Goal: Task Accomplishment & Management: Manage account settings

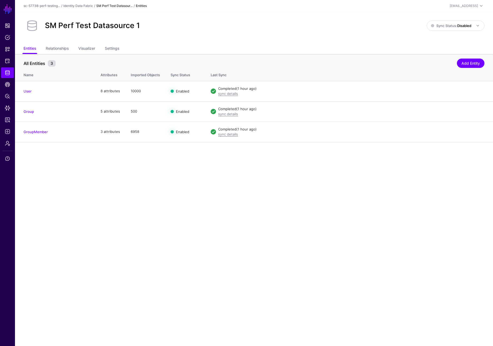
click at [102, 7] on link "SM Perf Test Datasour..." at bounding box center [114, 6] width 36 height 4
click at [86, 5] on link "Identity Data Fabric" at bounding box center [78, 6] width 30 height 4
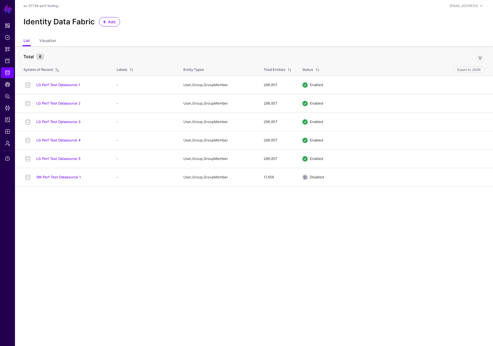
click at [193, 37] on ul "List Visualizer" at bounding box center [254, 41] width 461 height 10
click at [67, 85] on link "LG Perf Test Datasource 1" at bounding box center [58, 85] width 44 height 4
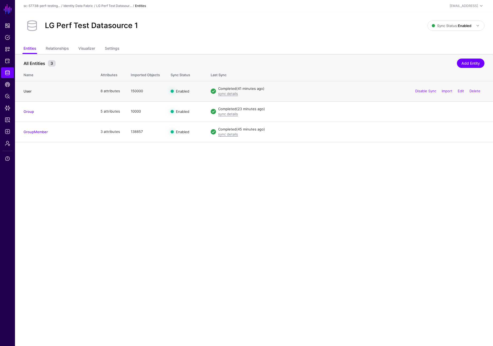
click at [28, 90] on link "User" at bounding box center [28, 91] width 8 height 4
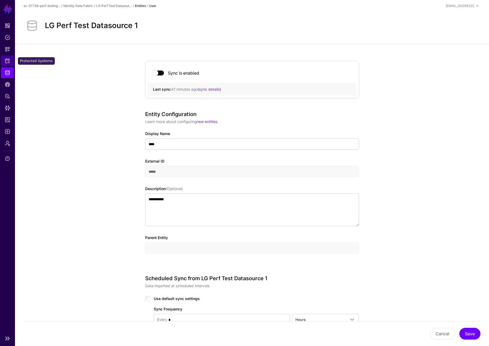
click at [11, 60] on link "Protected Systems" at bounding box center [7, 61] width 13 height 11
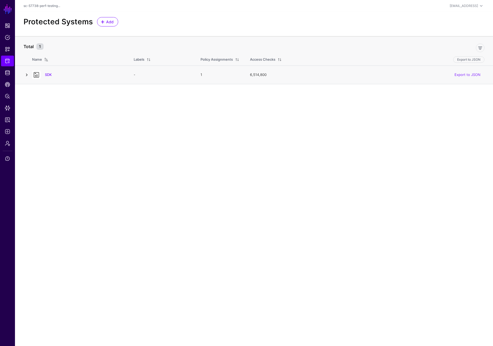
click at [27, 74] on link at bounding box center [27, 75] width 6 height 6
click at [96, 80] on td "SDK" at bounding box center [80, 74] width 96 height 18
click at [46, 75] on link "SDK" at bounding box center [48, 74] width 7 height 4
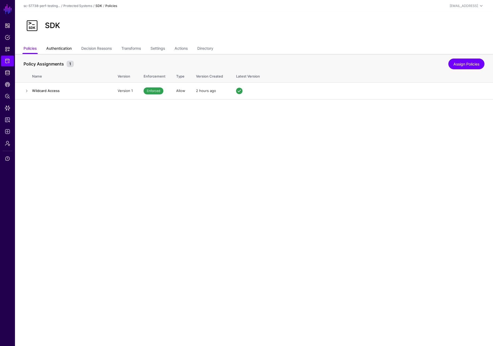
click at [59, 48] on link "Authentication" at bounding box center [58, 49] width 25 height 10
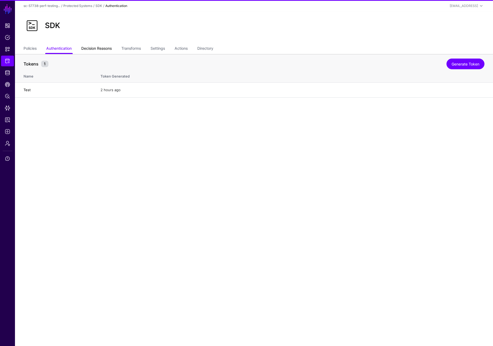
click at [92, 46] on link "Decision Reasons" at bounding box center [96, 49] width 30 height 10
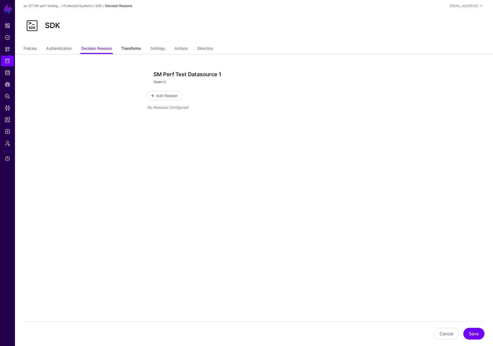
click at [138, 49] on link "Transforms" at bounding box center [131, 49] width 20 height 10
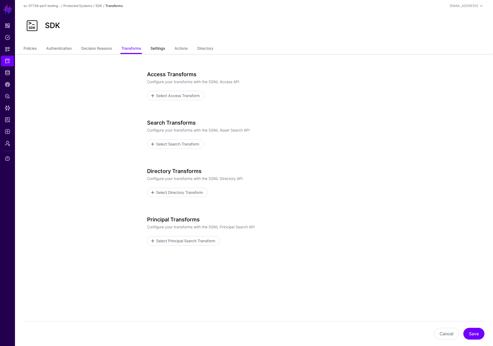
click at [156, 49] on link "Settings" at bounding box center [157, 49] width 14 height 10
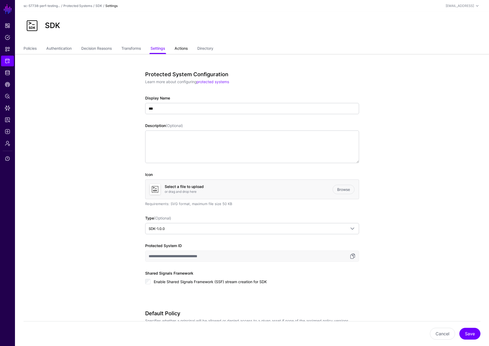
click at [187, 49] on link "Actions" at bounding box center [180, 49] width 13 height 10
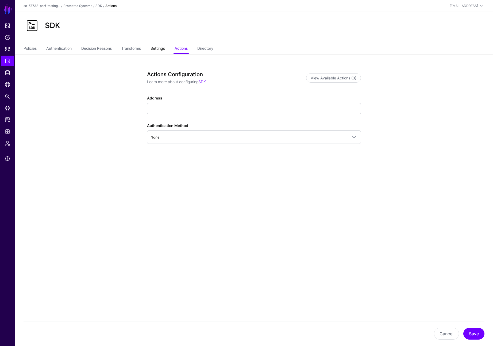
click at [161, 50] on link "Settings" at bounding box center [157, 49] width 14 height 10
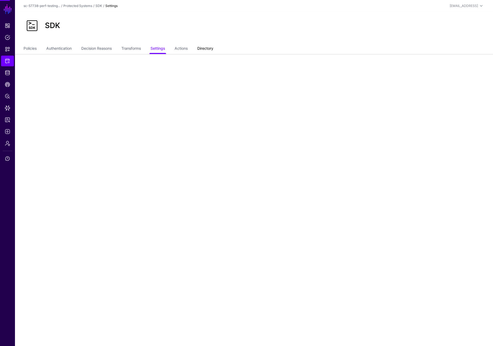
click at [210, 48] on link "Directory" at bounding box center [205, 49] width 16 height 10
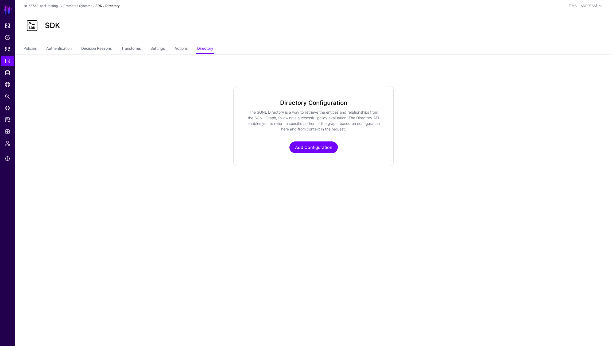
click at [80, 147] on app-integrations-item-directory "Directory Configuration The SGNL Directory is a way to retrieve the entities an…" at bounding box center [313, 126] width 597 height 80
click at [155, 48] on link "Settings" at bounding box center [157, 49] width 14 height 10
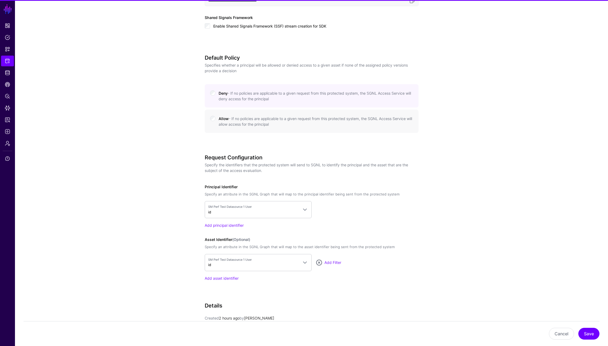
scroll to position [351, 0]
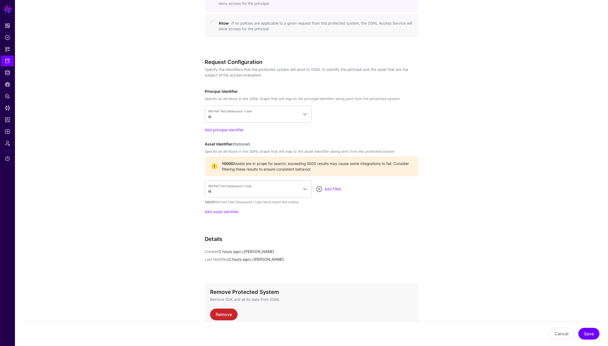
click at [168, 167] on app-integrations-details-form "**********" at bounding box center [311, 38] width 593 height 671
click at [186, 176] on app-integrations-details-form "**********" at bounding box center [311, 38] width 593 height 671
click at [193, 167] on div "**********" at bounding box center [312, 38] width 248 height 671
click at [227, 188] on span "SM Perf Test Datasource 1 User" at bounding box center [253, 186] width 90 height 5
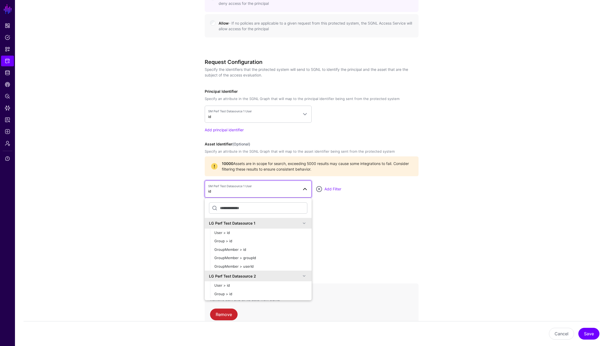
click at [172, 172] on app-integrations-details-form "**********" at bounding box center [311, 38] width 593 height 671
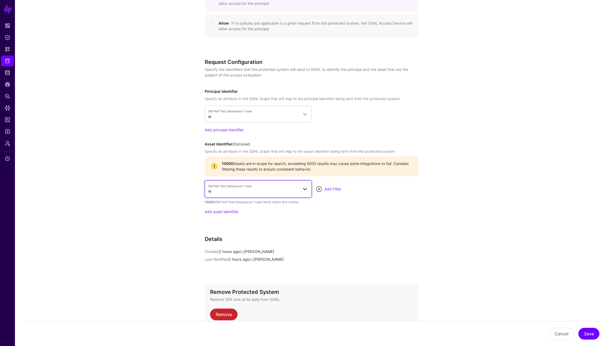
click at [243, 192] on span "SM Perf Test Datasource 1 User id" at bounding box center [253, 189] width 90 height 10
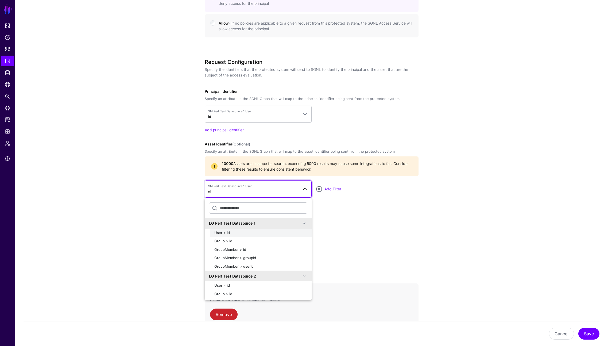
click at [237, 233] on div "User > id" at bounding box center [260, 232] width 93 height 5
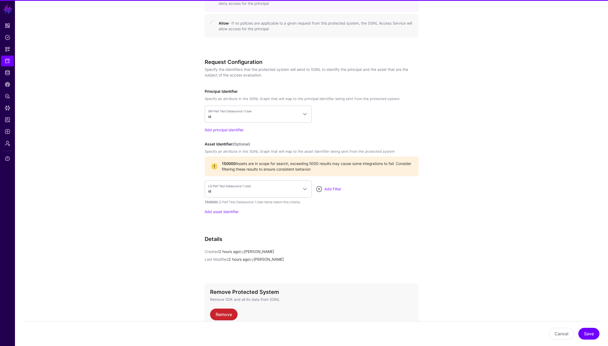
click at [172, 215] on app-integrations-details-form "**********" at bounding box center [311, 38] width 593 height 671
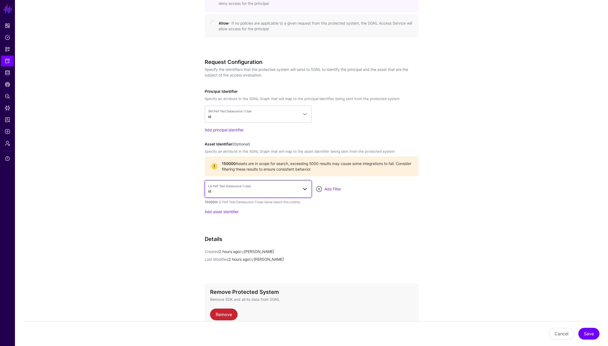
click at [221, 194] on span "LG Perf Test Datasource 1 User id" at bounding box center [253, 189] width 90 height 10
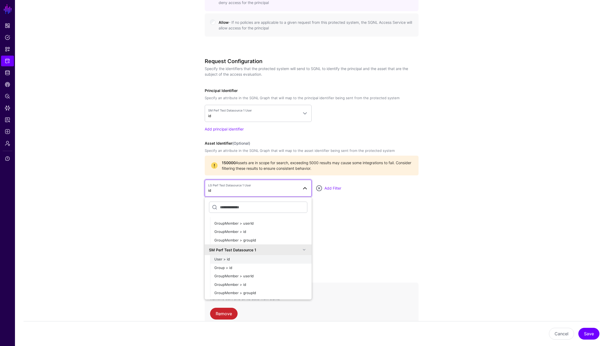
scroll to position [352, 0]
click at [232, 259] on div "User > id" at bounding box center [260, 258] width 93 height 5
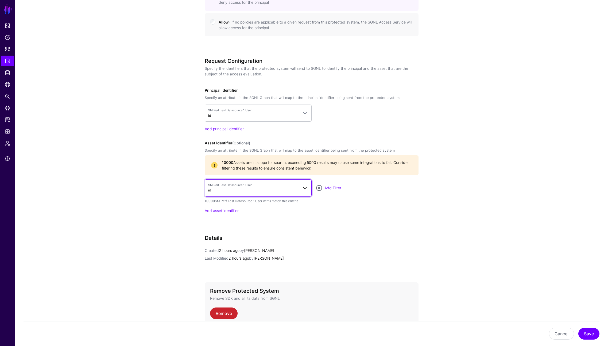
click at [225, 190] on span "SM Perf Test Datasource 1 User id" at bounding box center [253, 188] width 90 height 10
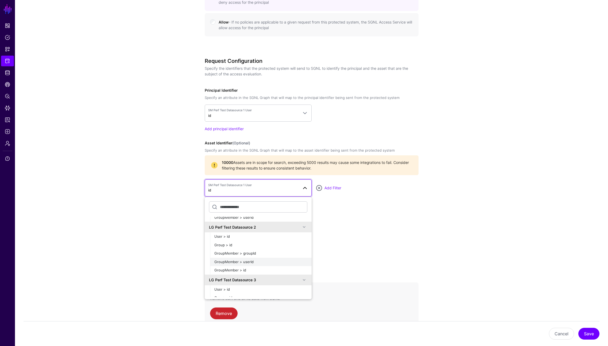
scroll to position [46, 0]
click at [229, 236] on div "User > id" at bounding box center [260, 237] width 93 height 5
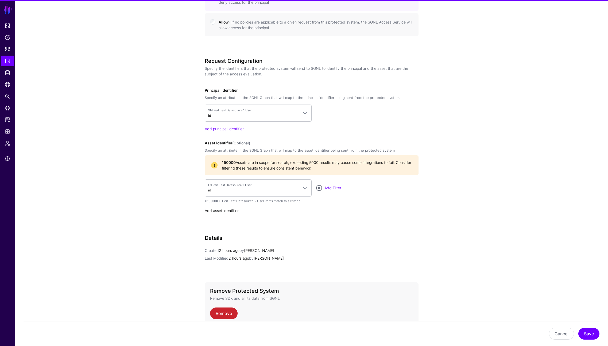
click at [223, 211] on link "Add asset identifier" at bounding box center [222, 210] width 34 height 5
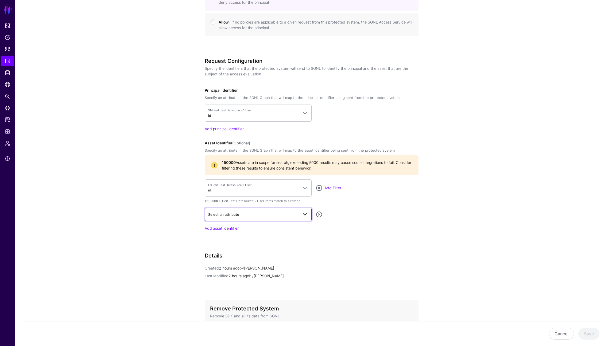
click at [229, 220] on link "Select an attribute" at bounding box center [258, 214] width 107 height 13
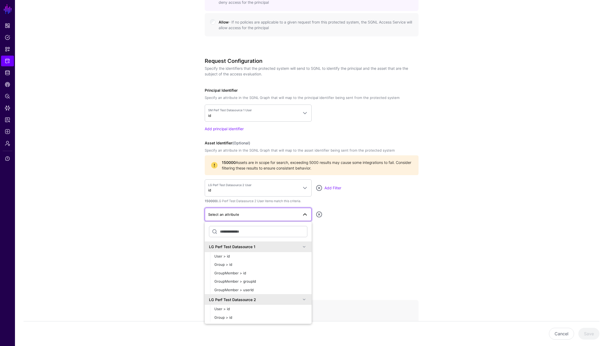
click at [330, 212] on div "Select an attribute LG Perf Test Datasource 1 User > id Group > id GroupMember …" at bounding box center [312, 214] width 214 height 13
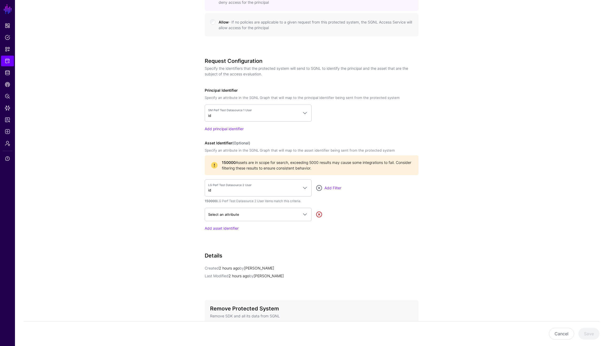
click at [320, 212] on link at bounding box center [319, 214] width 6 height 6
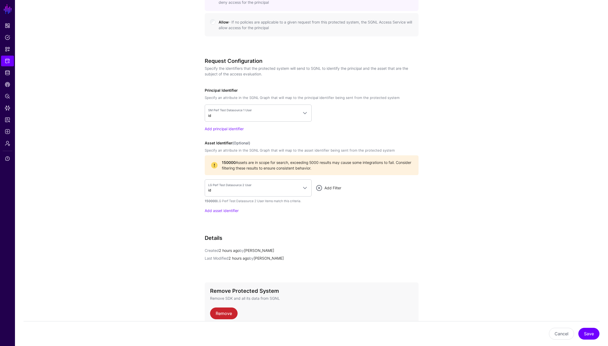
click at [333, 189] on link "Add Filter" at bounding box center [332, 187] width 17 height 5
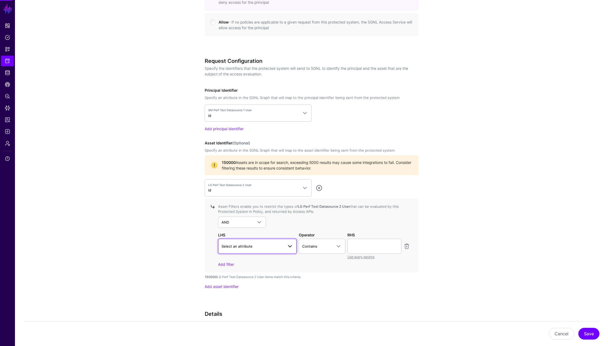
click at [264, 245] on span "Select an attribute" at bounding box center [252, 246] width 62 height 6
click at [244, 276] on div "company" at bounding box center [257, 277] width 70 height 5
click at [348, 247] on input "text" at bounding box center [374, 246] width 54 height 15
paste input "text"
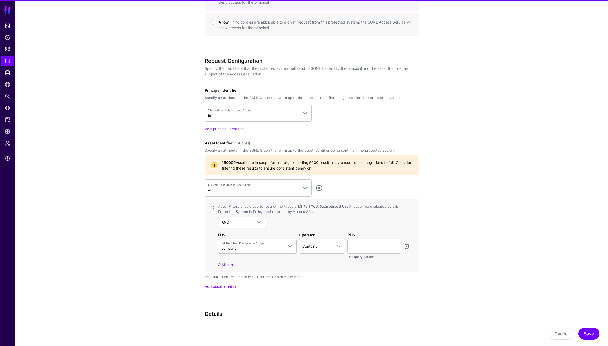
click at [139, 109] on app-integrations-details-form "**********" at bounding box center [311, 75] width 593 height 747
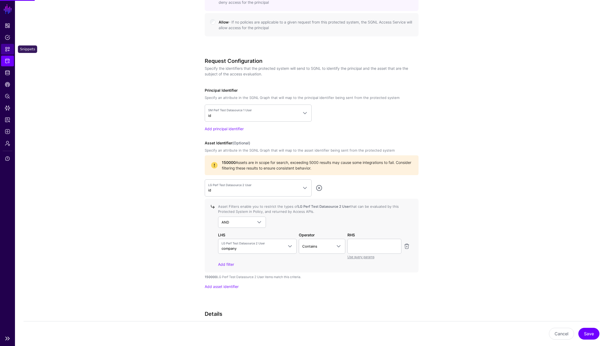
click at [7, 49] on span "Snippets" at bounding box center [7, 48] width 5 height 5
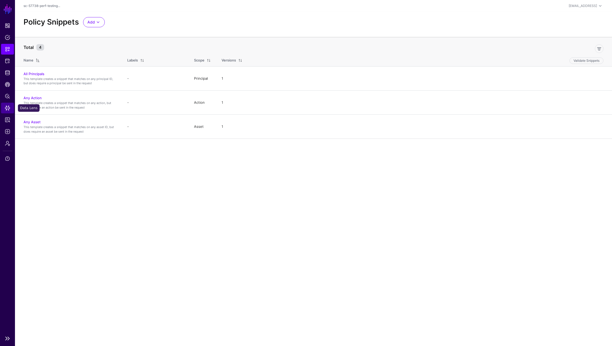
click at [7, 107] on span "Data Lens" at bounding box center [7, 107] width 5 height 5
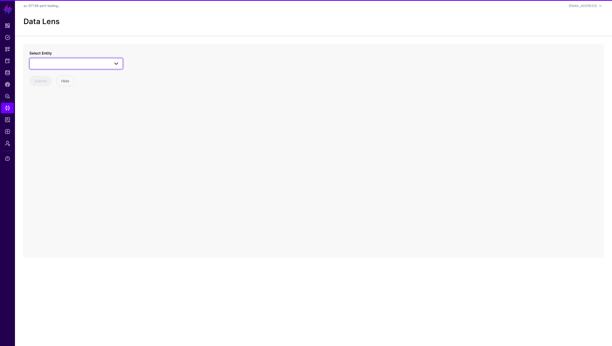
click at [54, 63] on span at bounding box center [76, 63] width 87 height 6
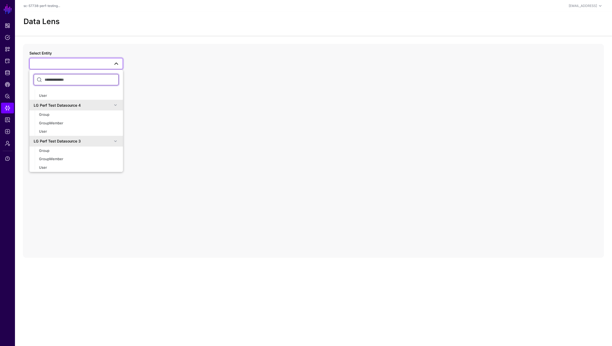
scroll to position [135, 0]
click at [61, 147] on div "Group" at bounding box center [79, 148] width 80 height 5
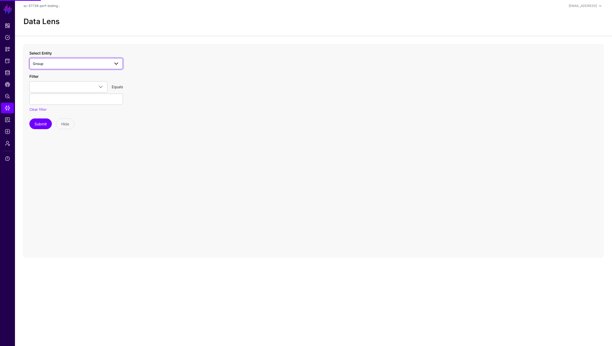
click at [70, 65] on span "Group" at bounding box center [71, 64] width 77 height 6
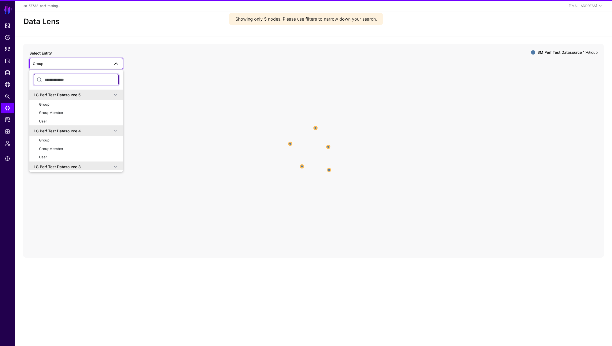
scroll to position [135, 0]
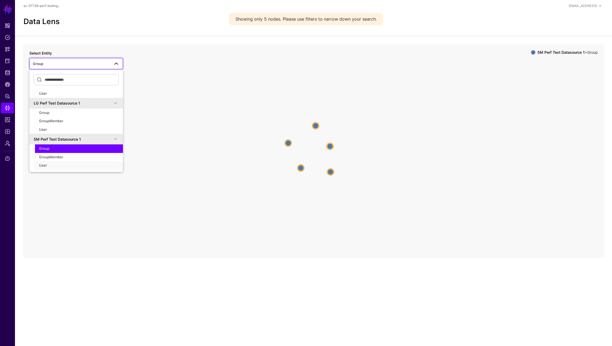
drag, startPoint x: 60, startPoint y: 162, endPoint x: 131, endPoint y: 155, distance: 71.6
click at [60, 162] on button "User" at bounding box center [79, 165] width 88 height 9
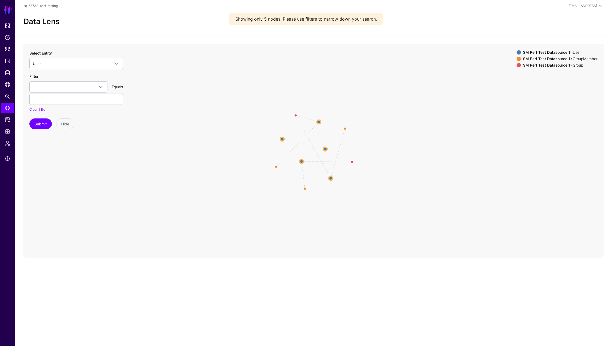
click at [284, 139] on circle at bounding box center [282, 139] width 4 height 4
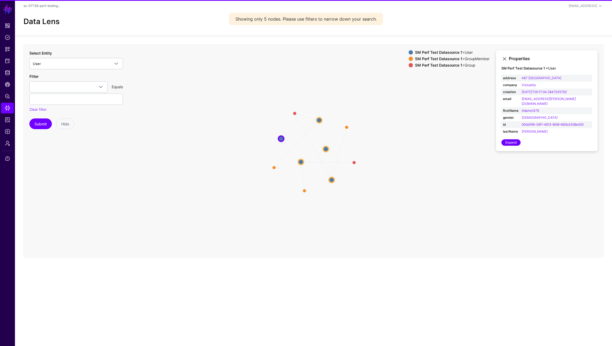
click at [285, 140] on icon "Group UserMember Group UserMember Group UserMember GroupMember GroupMember Grou…" at bounding box center [313, 151] width 581 height 214
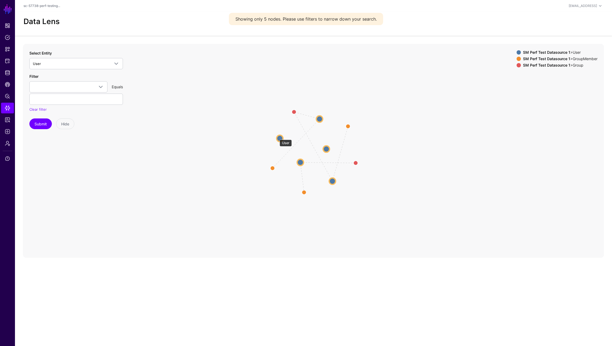
click at [277, 137] on circle at bounding box center [279, 138] width 6 height 6
click at [318, 118] on circle at bounding box center [319, 118] width 6 height 6
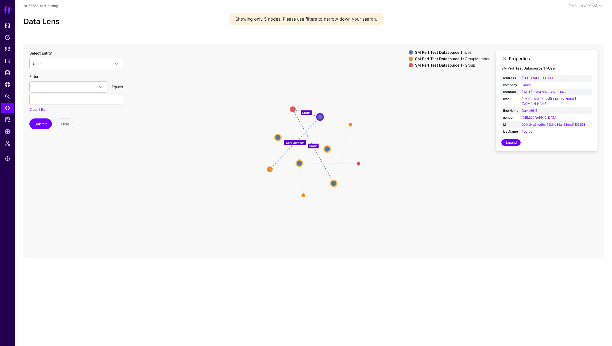
click at [324, 146] on icon "UserMember Group UserMember UserMember Group Group User User User User User Use…" at bounding box center [313, 151] width 581 height 214
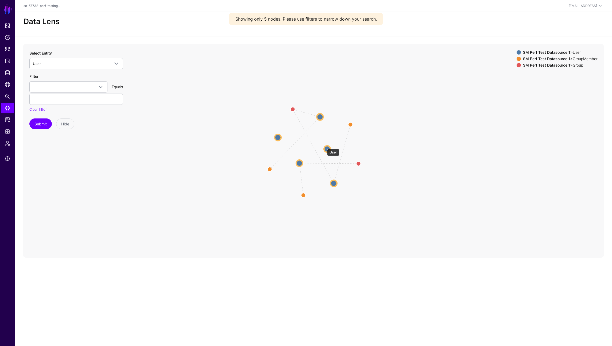
click at [325, 150] on circle at bounding box center [327, 149] width 6 height 6
click at [328, 150] on circle at bounding box center [327, 149] width 6 height 6
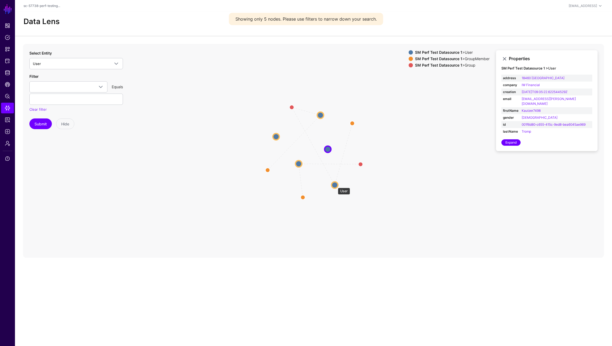
click at [335, 185] on circle at bounding box center [335, 185] width 6 height 6
click at [299, 165] on circle at bounding box center [298, 164] width 6 height 6
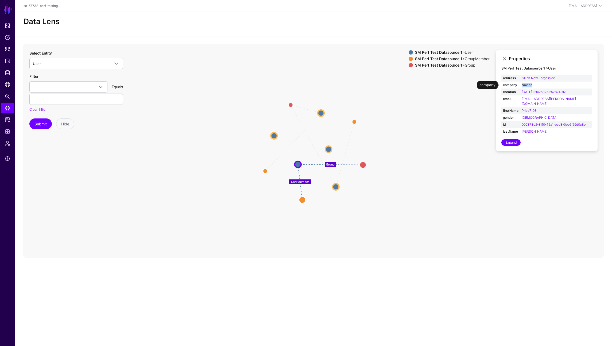
drag, startPoint x: 537, startPoint y: 84, endPoint x: 521, endPoint y: 85, distance: 15.3
click at [521, 85] on td "Navico" at bounding box center [556, 84] width 72 height 7
copy link "Navico"
click at [277, 136] on circle at bounding box center [274, 135] width 6 height 6
click at [50, 126] on button "Submit" at bounding box center [40, 123] width 22 height 11
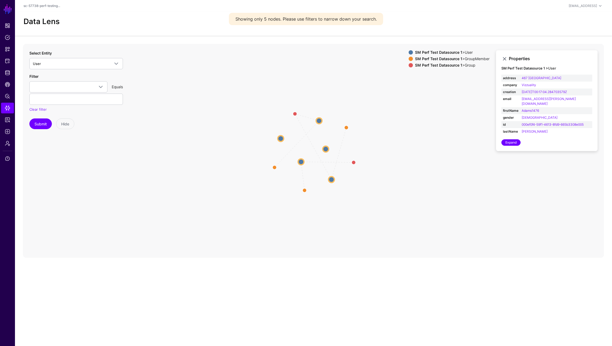
click at [321, 120] on circle at bounding box center [319, 121] width 6 height 6
click at [325, 149] on circle at bounding box center [326, 149] width 6 height 6
click at [325, 149] on circle at bounding box center [326, 148] width 6 height 6
click at [336, 184] on circle at bounding box center [333, 183] width 6 height 6
click at [335, 184] on circle at bounding box center [334, 183] width 6 height 6
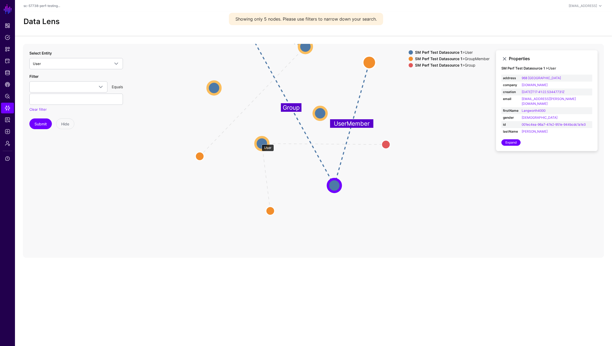
click at [259, 142] on circle at bounding box center [261, 143] width 13 height 13
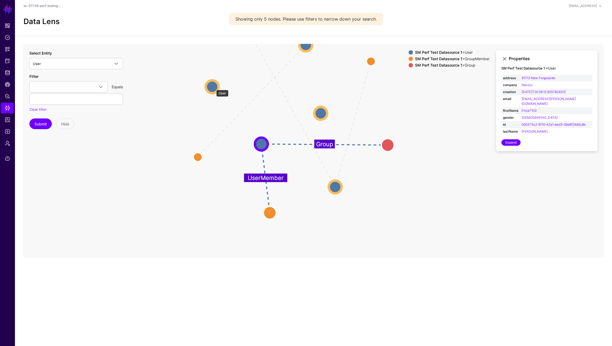
click at [213, 87] on circle at bounding box center [212, 86] width 13 height 13
click at [212, 86] on circle at bounding box center [211, 86] width 13 height 13
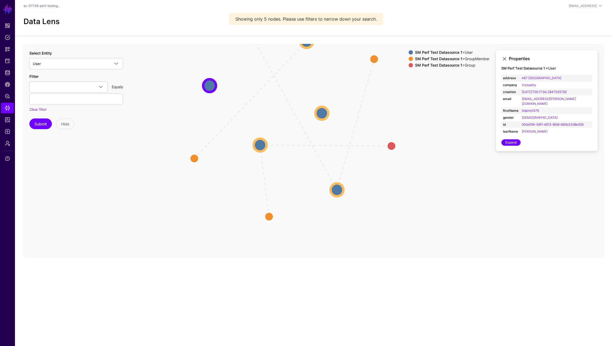
click at [250, 137] on icon "Group UserMember UserMember UserMember Group Group Group Group GroupMember Grou…" at bounding box center [313, 151] width 581 height 214
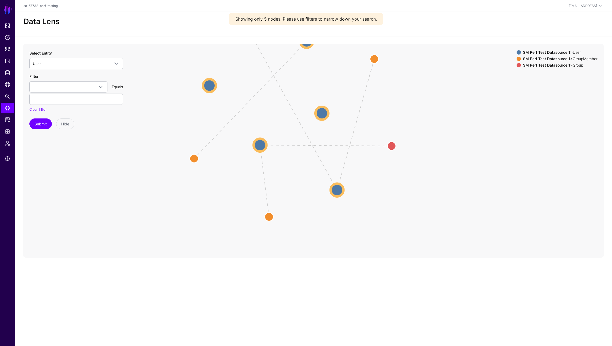
click at [259, 145] on circle at bounding box center [260, 144] width 13 height 13
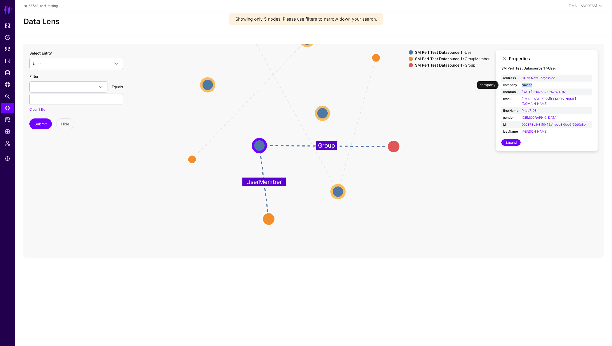
drag, startPoint x: 536, startPoint y: 84, endPoint x: 522, endPoint y: 85, distance: 14.2
click at [522, 85] on td "Navico" at bounding box center [556, 84] width 72 height 7
copy link "Navico"
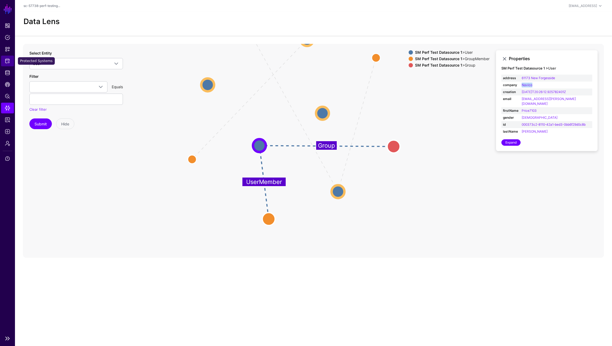
click at [6, 56] on link "Protected Systems" at bounding box center [7, 61] width 13 height 11
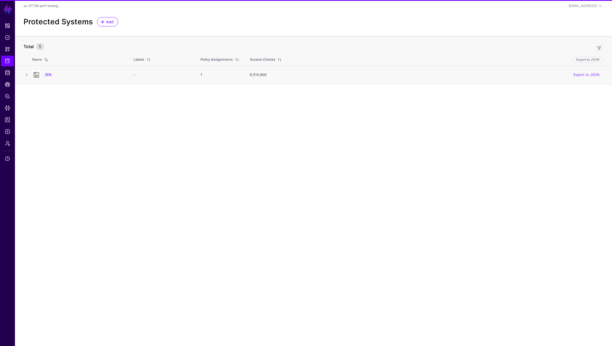
click at [47, 72] on div "SDK" at bounding box center [77, 75] width 95 height 9
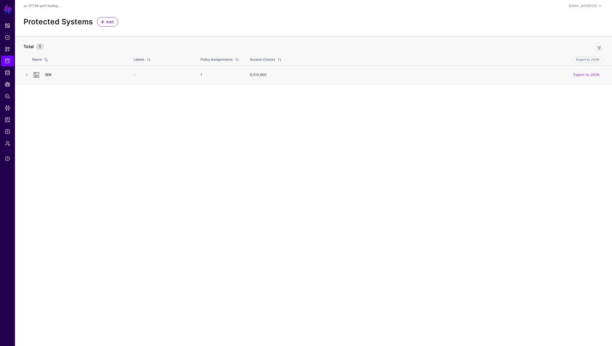
click at [48, 74] on link "SDK" at bounding box center [48, 74] width 7 height 4
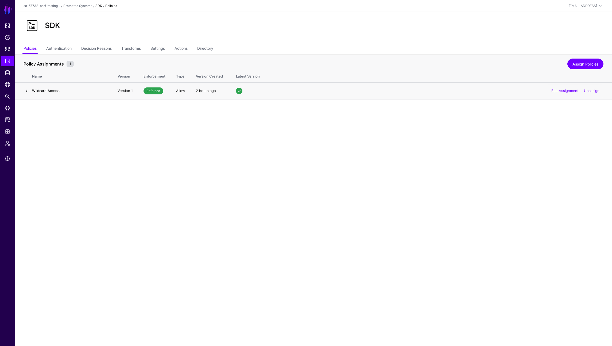
click at [28, 91] on link at bounding box center [27, 91] width 6 height 6
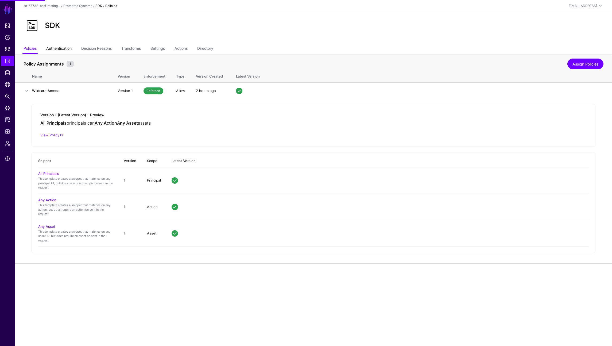
click at [60, 48] on link "Authentication" at bounding box center [58, 49] width 25 height 10
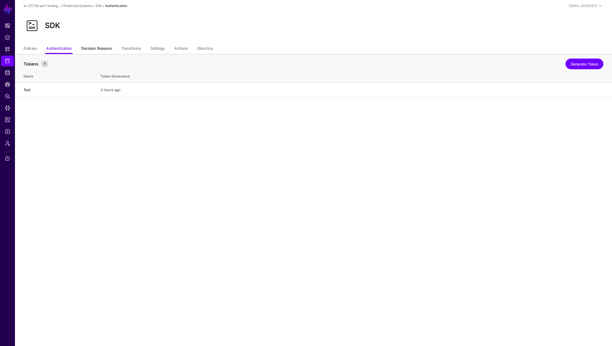
click at [89, 48] on link "Decision Reasons" at bounding box center [96, 49] width 30 height 10
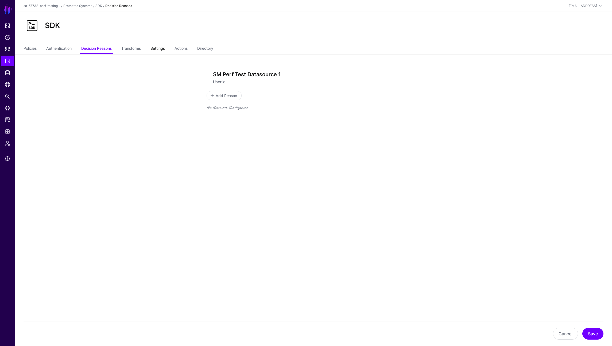
click at [158, 46] on link "Settings" at bounding box center [157, 49] width 14 height 10
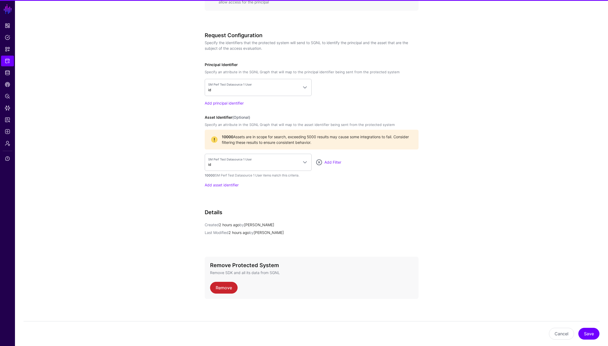
scroll to position [380, 0]
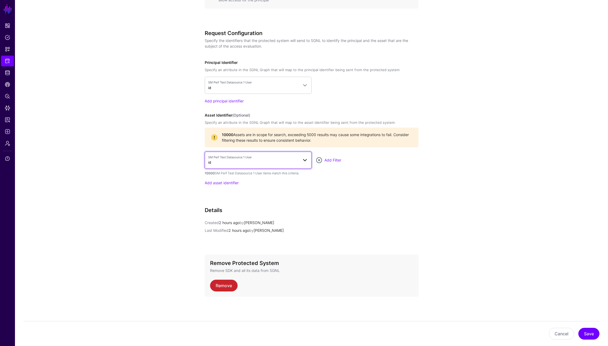
click at [227, 162] on span "SM Perf Test Datasource 1 User id" at bounding box center [253, 160] width 90 height 10
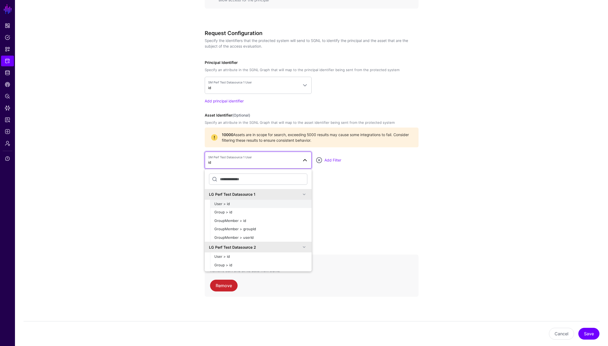
click at [240, 202] on div "User > id" at bounding box center [260, 203] width 93 height 5
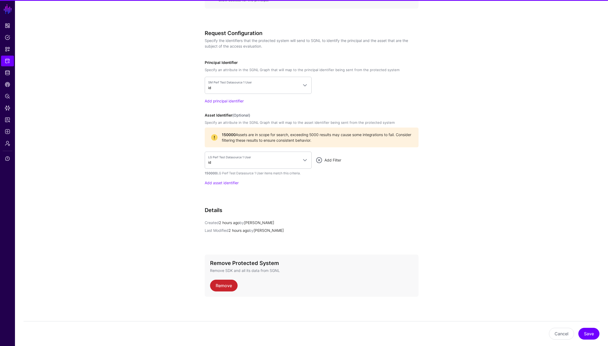
click at [335, 159] on link "Add Filter" at bounding box center [332, 160] width 17 height 5
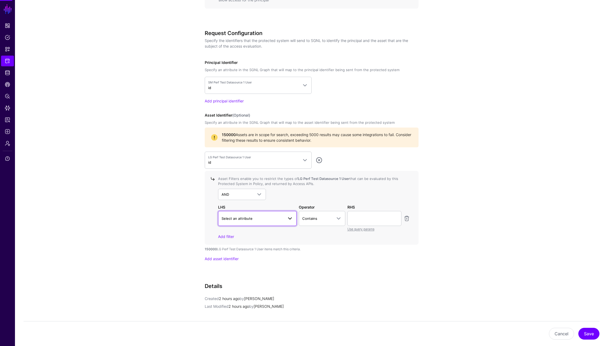
click at [264, 218] on span "Select an attribute" at bounding box center [252, 218] width 62 height 6
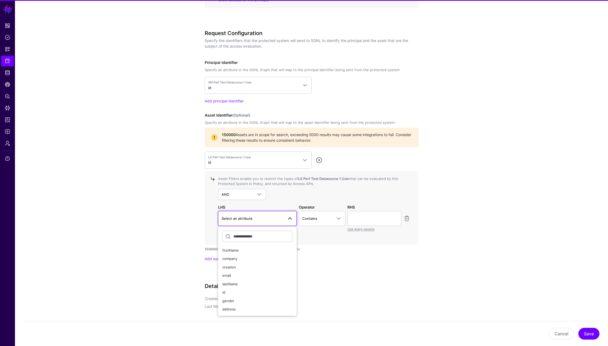
type input "******"
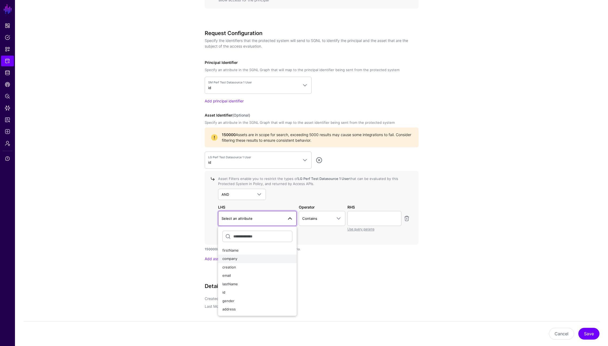
click at [242, 257] on div "company" at bounding box center [257, 258] width 70 height 5
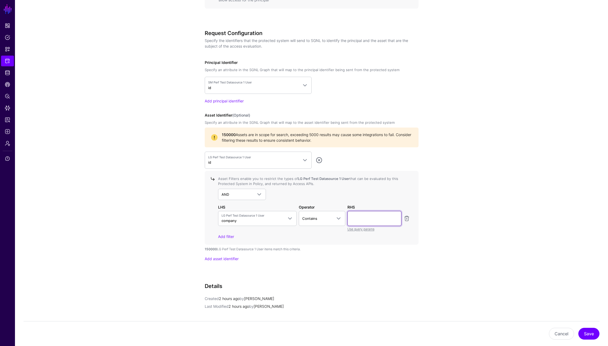
click at [364, 217] on input "text" at bounding box center [374, 218] width 54 height 15
paste input "******"
type input "******"
click at [328, 219] on span "Contains" at bounding box center [317, 218] width 30 height 6
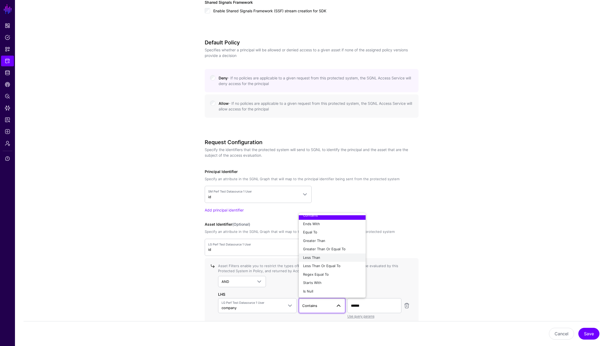
scroll to position [274, 0]
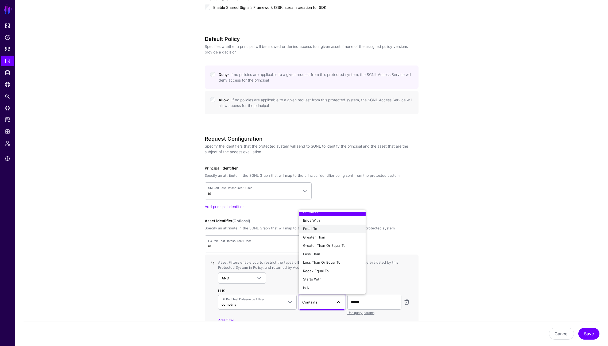
click at [316, 228] on span "Equal To" at bounding box center [310, 228] width 14 height 4
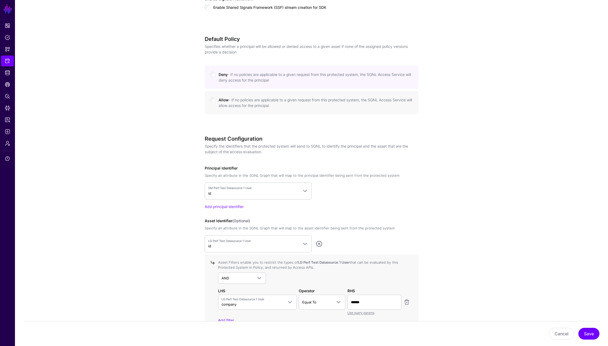
click at [450, 232] on app-integrations-details-form "**********" at bounding box center [311, 142] width 593 height 725
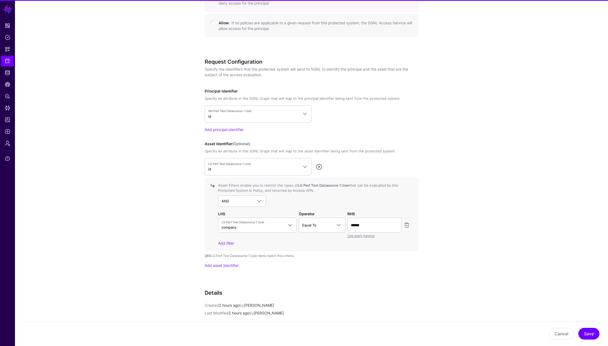
scroll to position [396, 0]
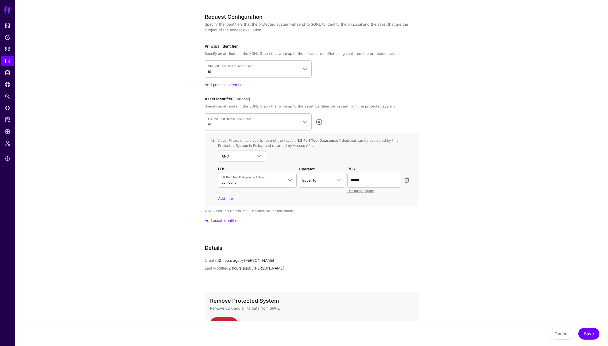
click at [297, 196] on div "Add filter" at bounding box center [314, 198] width 192 height 6
click at [230, 221] on link "Add asset identifier" at bounding box center [222, 220] width 34 height 5
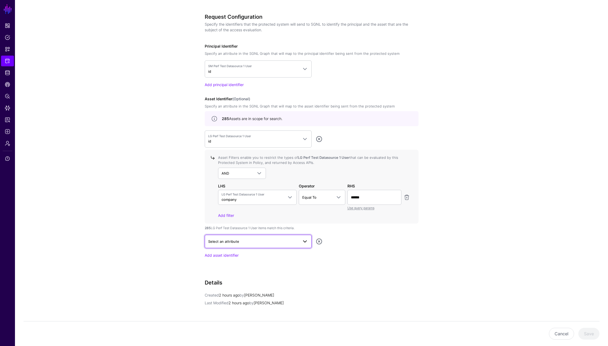
click at [273, 242] on span "Select an attribute" at bounding box center [253, 241] width 90 height 6
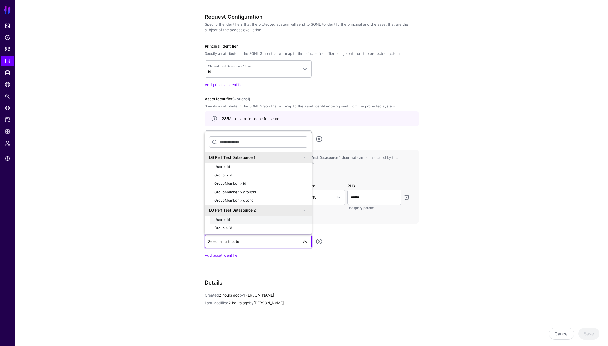
click at [251, 219] on div "User > id" at bounding box center [260, 219] width 93 height 5
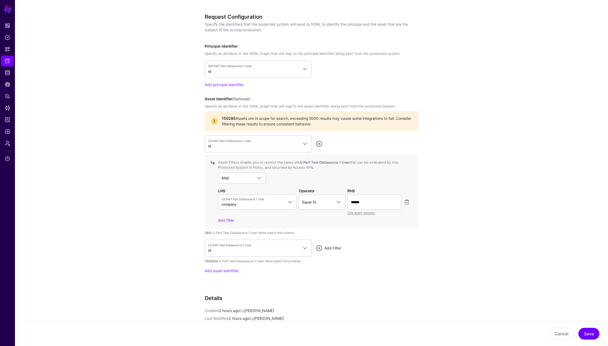
click at [336, 248] on link "Add Filter" at bounding box center [332, 248] width 17 height 5
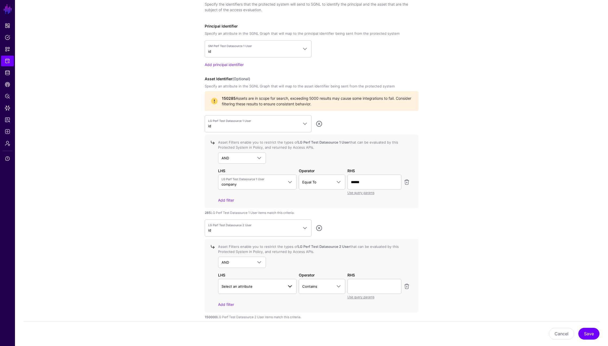
scroll to position [466, 0]
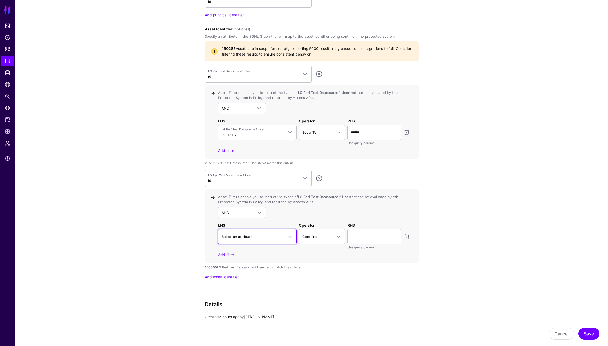
click at [257, 238] on span "Select an attribute" at bounding box center [252, 236] width 62 height 6
click at [255, 267] on div "company" at bounding box center [257, 268] width 70 height 5
click at [330, 238] on span "Contains" at bounding box center [317, 236] width 30 height 6
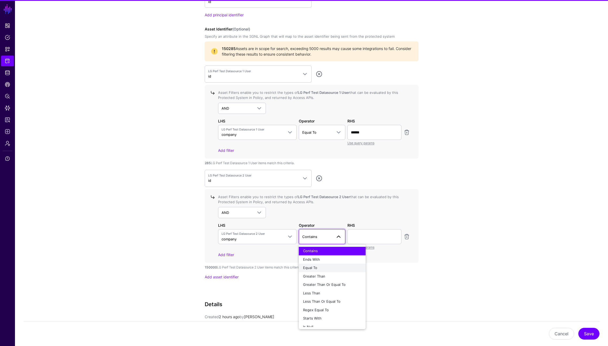
click at [319, 266] on div "Equal To" at bounding box center [332, 267] width 58 height 5
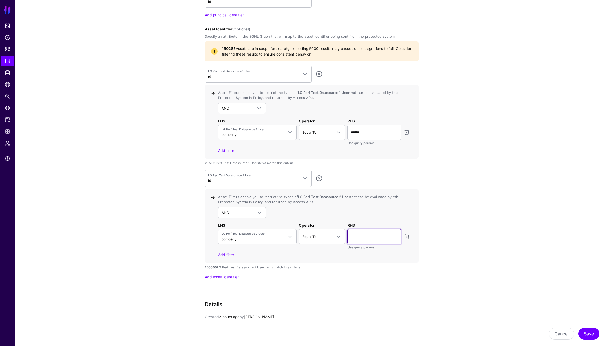
click at [379, 238] on input "text" at bounding box center [374, 236] width 54 height 15
paste input "**********"
click at [456, 216] on app-integrations-details-form "**********" at bounding box center [311, 13] width 593 height 851
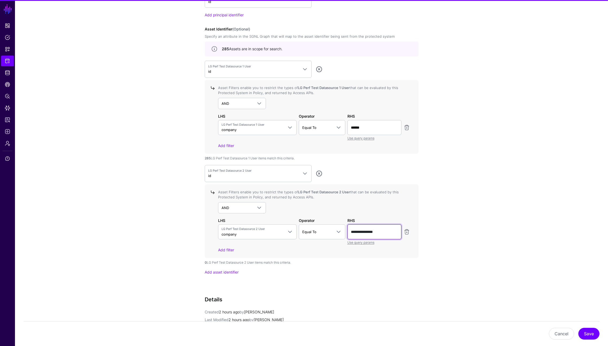
click at [362, 230] on input "**********" at bounding box center [374, 231] width 54 height 15
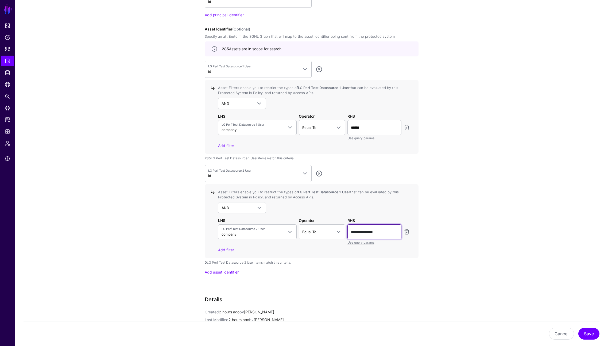
click at [360, 232] on input "**********" at bounding box center [374, 231] width 54 height 15
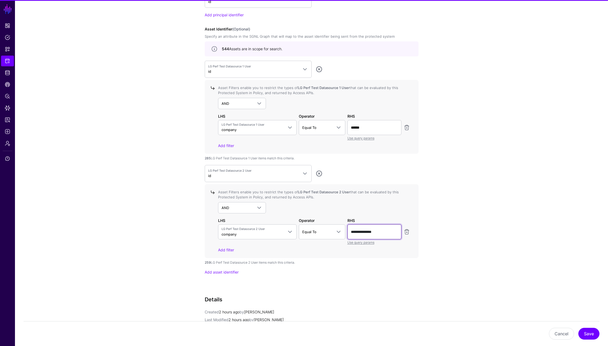
type input "**********"
click at [522, 221] on app-integrations-details-form "**********" at bounding box center [311, 11] width 593 height 847
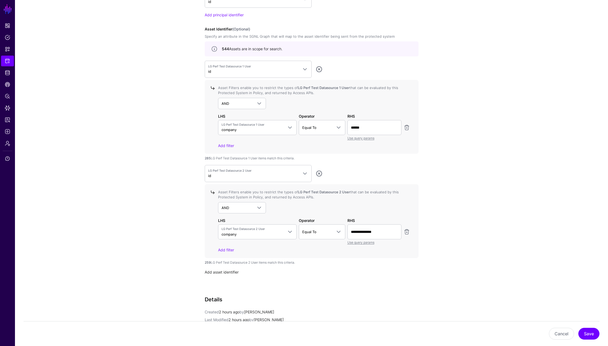
click at [219, 274] on link "Add asset identifier" at bounding box center [222, 272] width 34 height 5
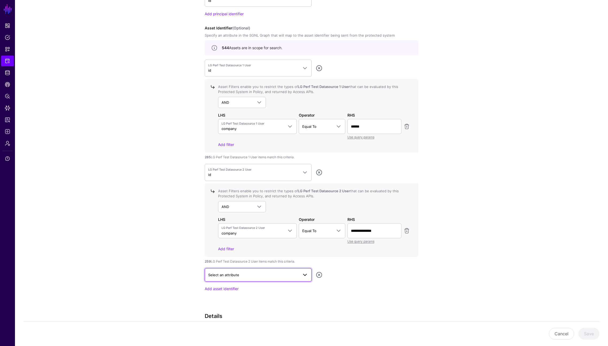
click at [227, 274] on span "Select an attribute" at bounding box center [223, 274] width 31 height 4
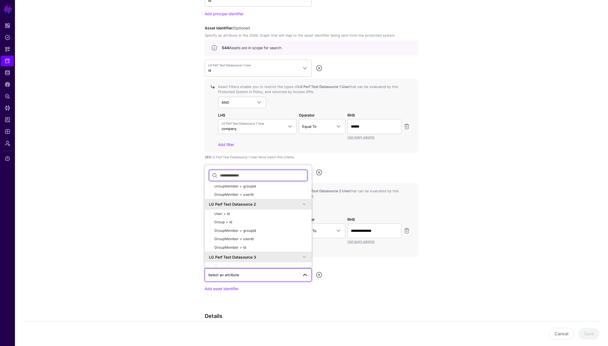
scroll to position [74, 0]
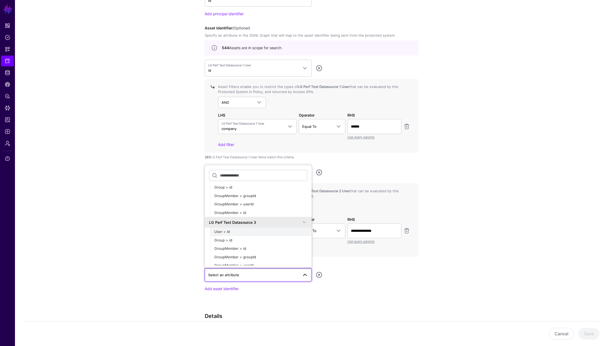
click at [234, 232] on div "User > id" at bounding box center [260, 231] width 93 height 5
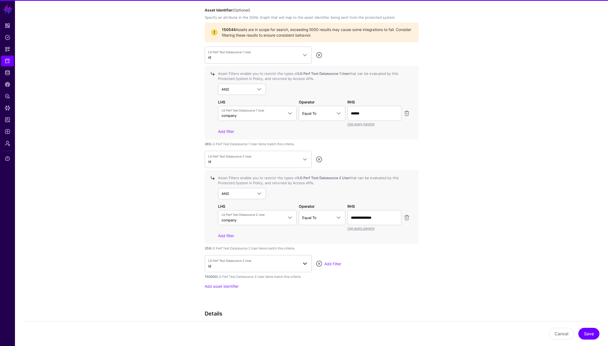
scroll to position [487, 0]
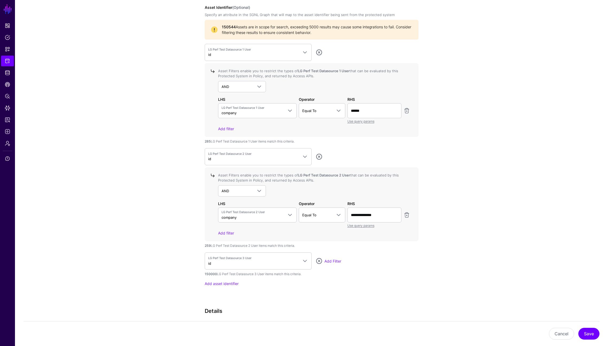
click at [340, 260] on link "Add Filter" at bounding box center [332, 261] width 17 height 5
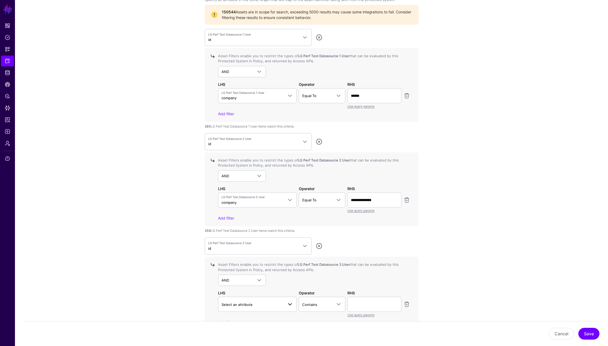
scroll to position [558, 0]
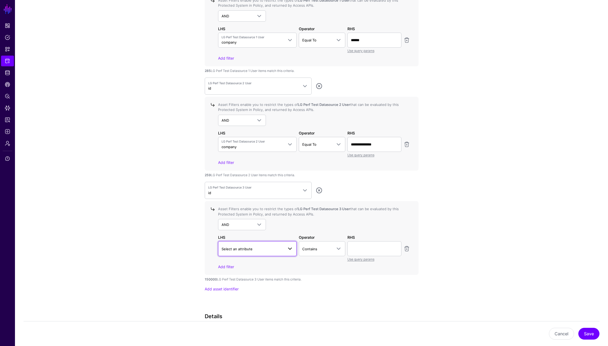
click at [279, 248] on span "Select an attribute" at bounding box center [252, 249] width 62 height 6
click at [252, 178] on div "company" at bounding box center [257, 175] width 70 height 5
click at [319, 249] on span "Contains" at bounding box center [317, 249] width 30 height 6
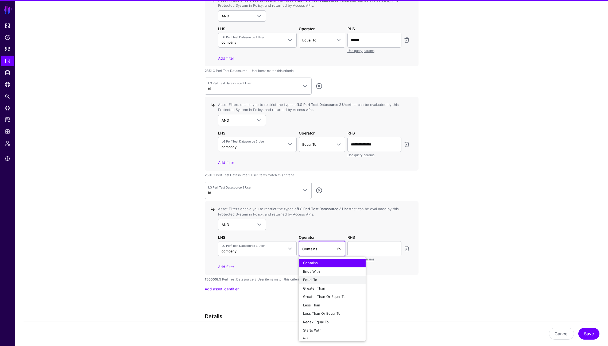
click at [315, 281] on span "Equal To" at bounding box center [310, 279] width 14 height 4
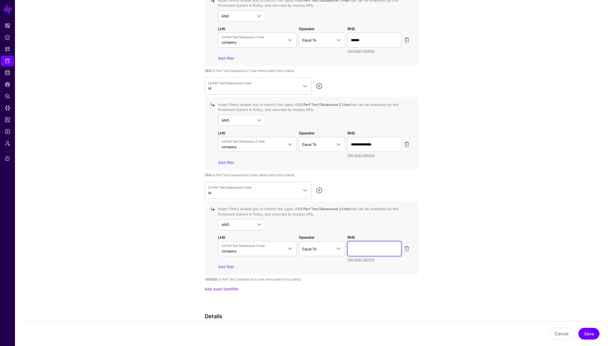
click at [361, 243] on input "text" at bounding box center [374, 248] width 54 height 15
paste input "**********"
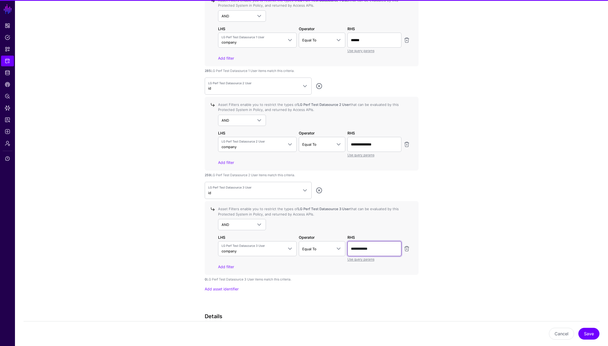
type input "**********"
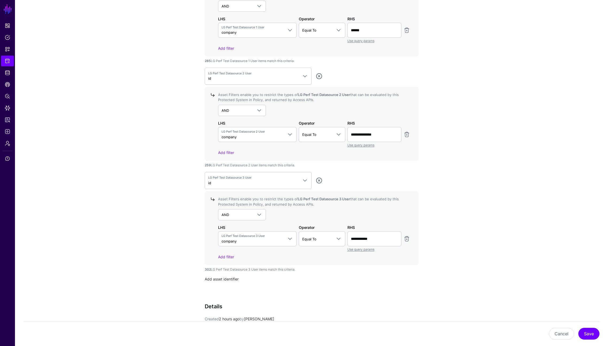
click at [222, 280] on link "Add asset identifier" at bounding box center [222, 278] width 34 height 5
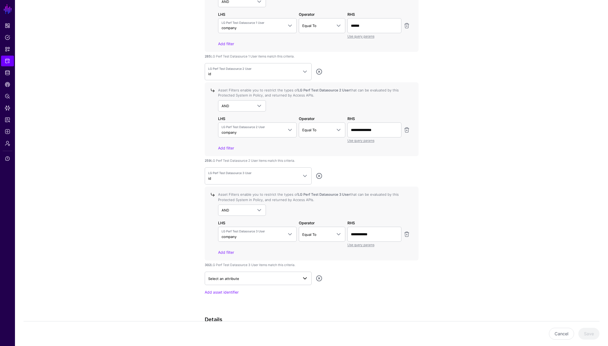
scroll to position [575, 0]
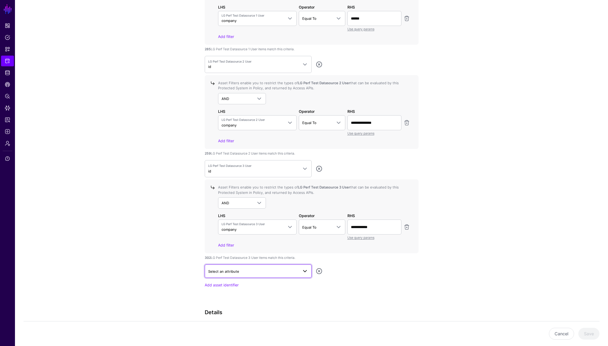
click at [233, 276] on link "Select an attribute" at bounding box center [258, 270] width 107 height 13
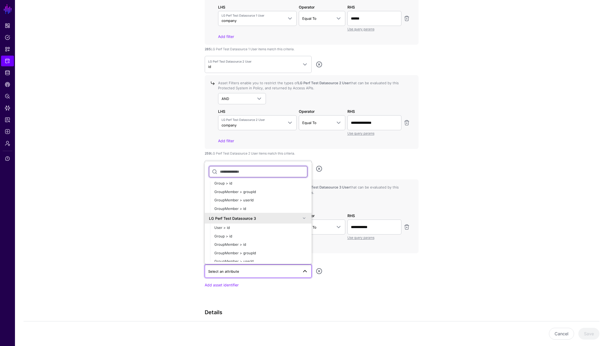
scroll to position [153, 0]
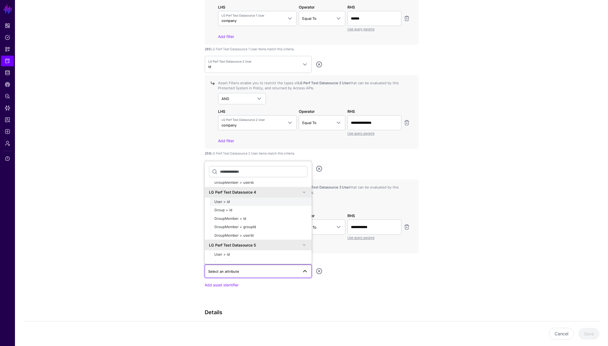
click at [237, 202] on div "User > id" at bounding box center [260, 201] width 93 height 5
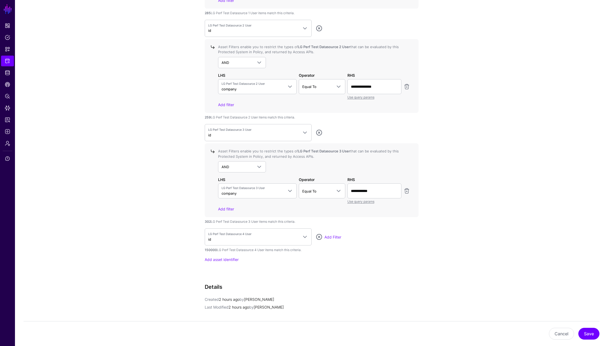
scroll to position [692, 0]
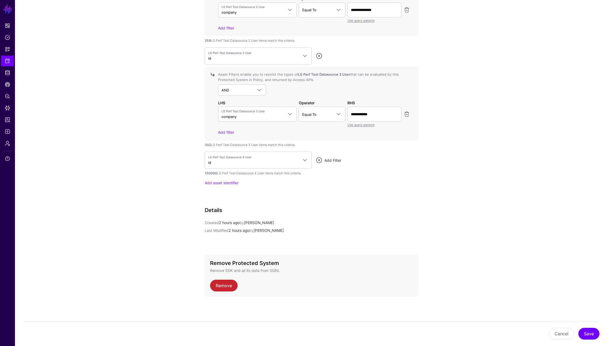
click at [337, 158] on link "Add Filter" at bounding box center [332, 160] width 17 height 5
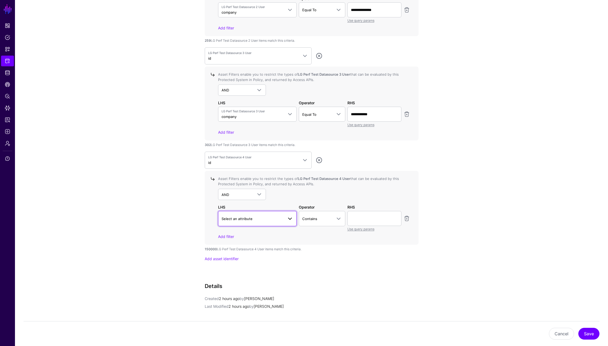
click at [260, 221] on span "Select an attribute" at bounding box center [257, 218] width 72 height 6
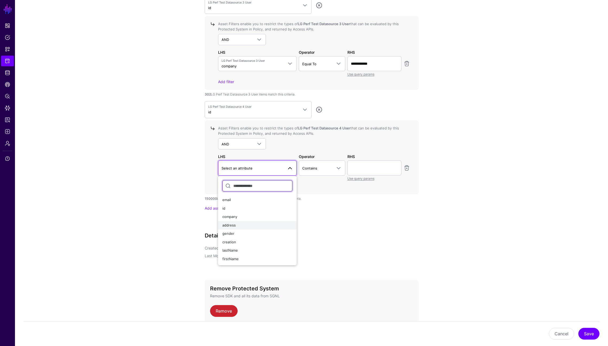
scroll to position [763, 0]
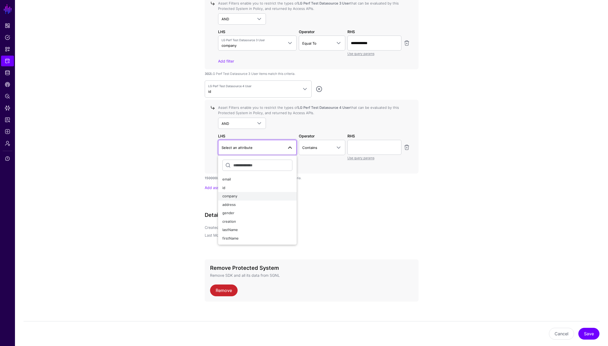
click at [248, 195] on div "company" at bounding box center [257, 195] width 70 height 5
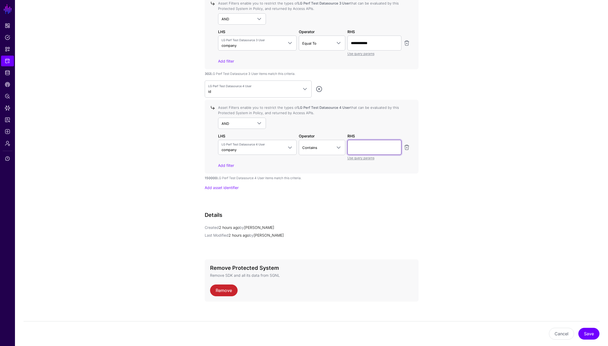
click at [363, 150] on input "text" at bounding box center [374, 147] width 54 height 15
paste input "**********"
type input "**********"
click at [298, 149] on div "Contains Contains Ends With Equal To Greater Than Greater Than Or Equal To Less…" at bounding box center [322, 150] width 49 height 21
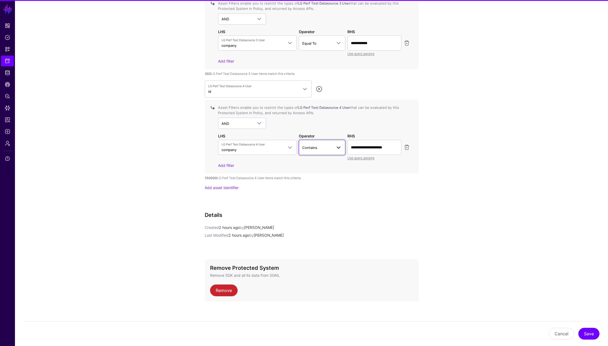
click at [311, 147] on span "Contains" at bounding box center [309, 147] width 15 height 4
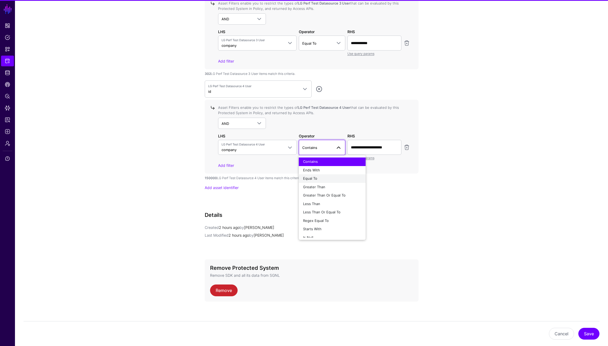
scroll to position [758, 0]
drag, startPoint x: 313, startPoint y: 179, endPoint x: 321, endPoint y: 166, distance: 15.0
click at [313, 179] on span "Equal To" at bounding box center [310, 178] width 14 height 4
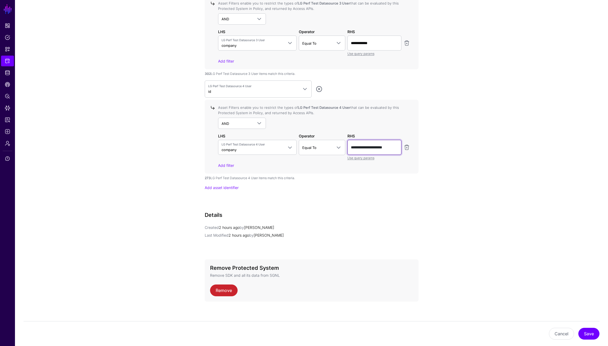
click at [350, 148] on input "**********" at bounding box center [374, 147] width 54 height 15
drag, startPoint x: 342, startPoint y: 182, endPoint x: 289, endPoint y: 180, distance: 52.9
click at [228, 188] on link "Add asset identifier" at bounding box center [222, 187] width 34 height 5
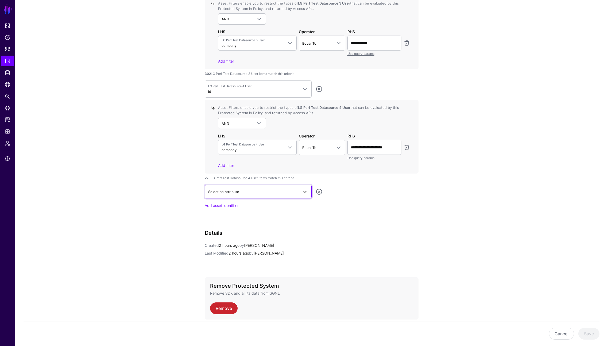
click at [238, 196] on link "Select an attribute" at bounding box center [258, 191] width 107 height 13
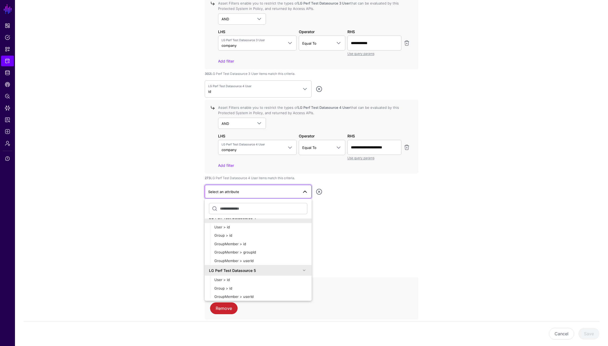
scroll to position [166, 0]
click at [242, 280] on div "User > id" at bounding box center [260, 278] width 93 height 5
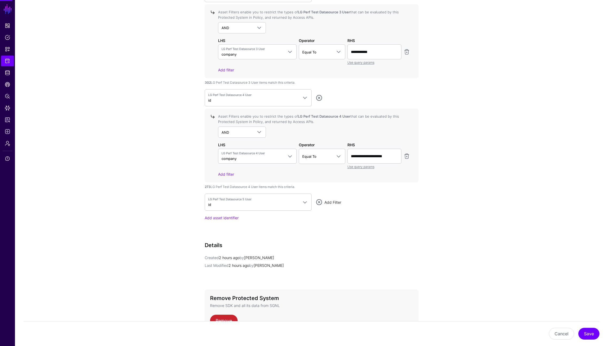
scroll to position [754, 0]
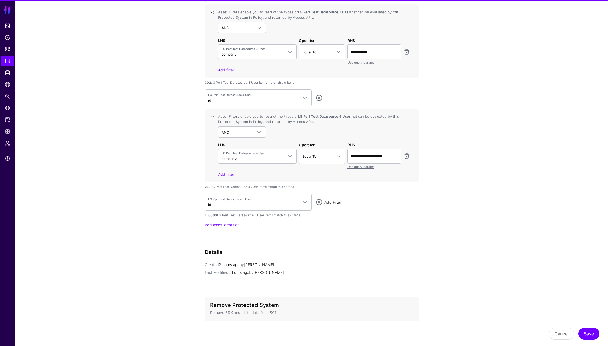
click at [331, 203] on link "Add Filter" at bounding box center [332, 202] width 17 height 5
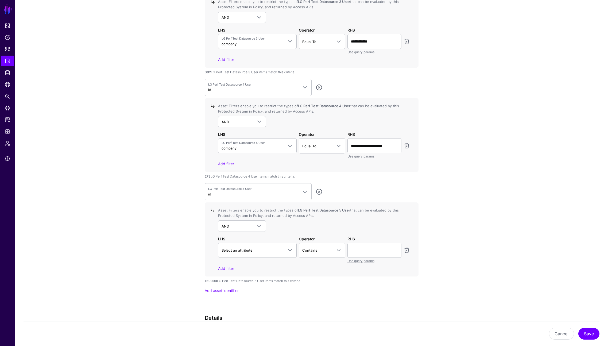
scroll to position [766, 0]
click at [280, 253] on link "Select an attribute" at bounding box center [257, 249] width 79 height 15
click at [244, 232] on div "company" at bounding box center [257, 234] width 70 height 5
click at [301, 247] on link "Contains" at bounding box center [322, 249] width 46 height 15
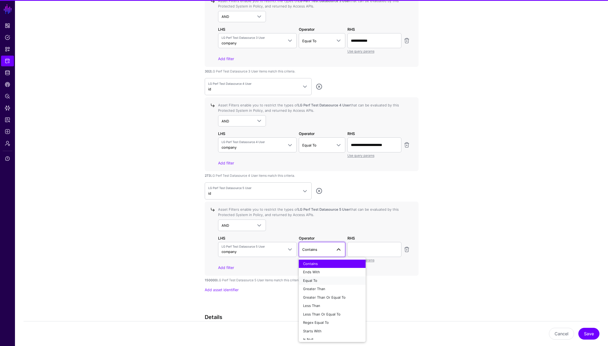
drag, startPoint x: 316, startPoint y: 279, endPoint x: 321, endPoint y: 279, distance: 4.6
click at [316, 280] on span "Equal To" at bounding box center [310, 280] width 14 height 4
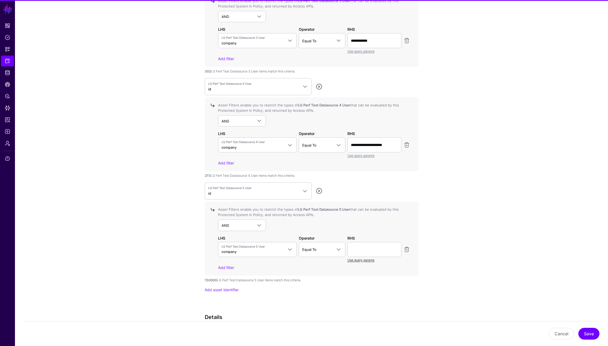
click at [349, 260] on link "Use query params" at bounding box center [360, 260] width 27 height 4
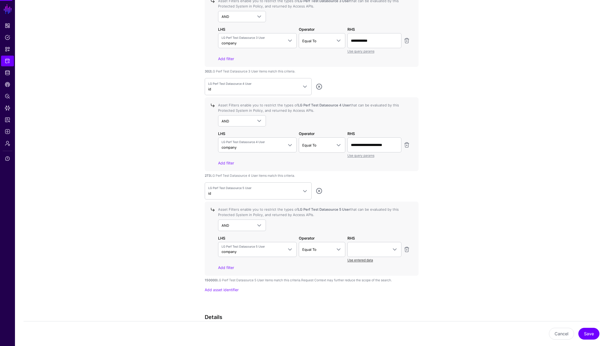
click at [351, 262] on link "Use entered data" at bounding box center [360, 260] width 26 height 4
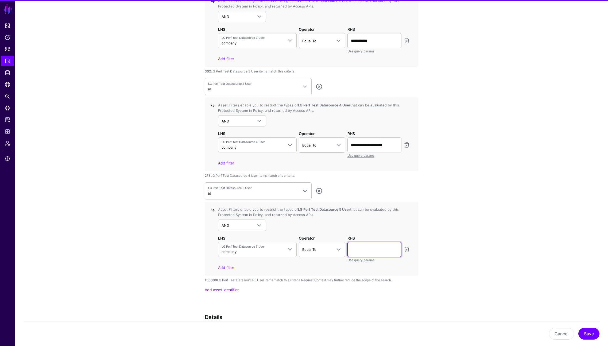
click at [358, 248] on input "text" at bounding box center [374, 249] width 54 height 15
paste input "*********"
type input "*********"
click at [376, 229] on div "AND AND NOT OR" at bounding box center [314, 224] width 192 height 11
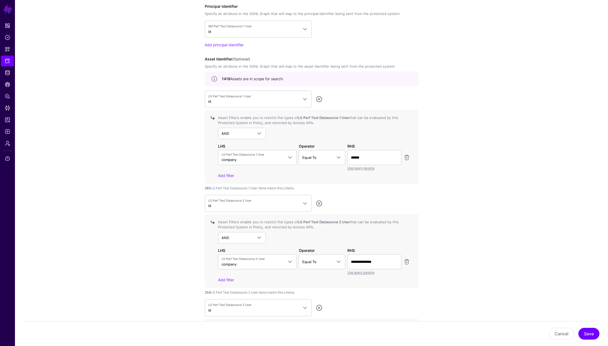
scroll to position [435, 0]
click at [167, 103] on app-integrations-details-form "**********" at bounding box center [311, 198] width 593 height 1159
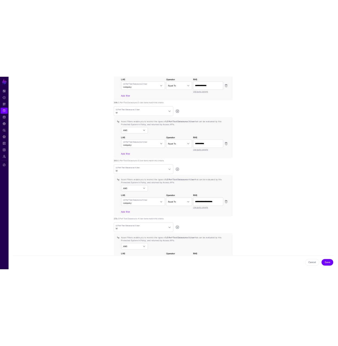
scroll to position [694, 0]
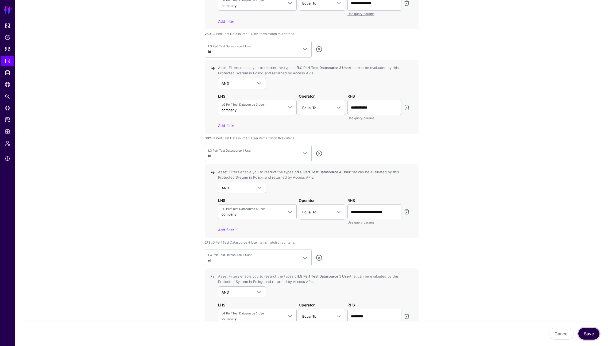
click at [590, 336] on button "Save" at bounding box center [588, 334] width 21 height 12
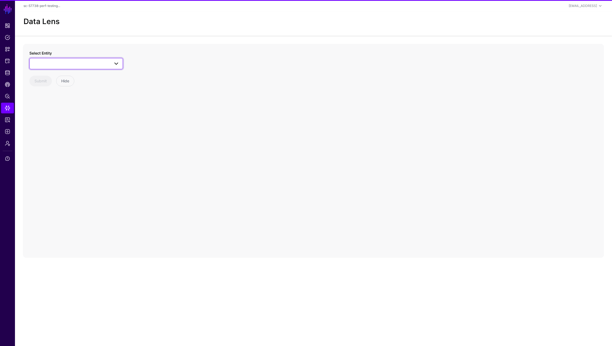
click at [72, 61] on span at bounding box center [76, 63] width 87 height 6
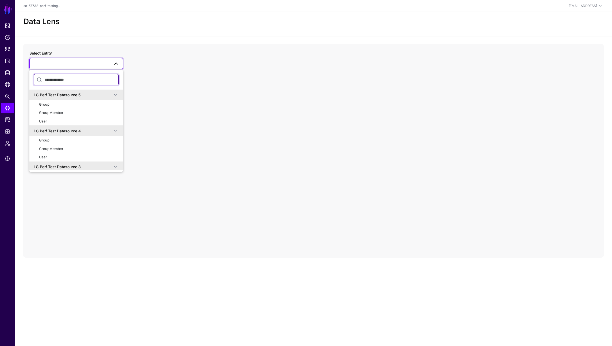
scroll to position [135, 0]
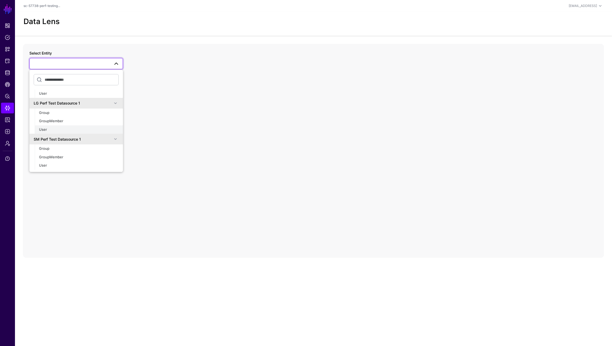
click at [79, 129] on div "User" at bounding box center [79, 129] width 80 height 5
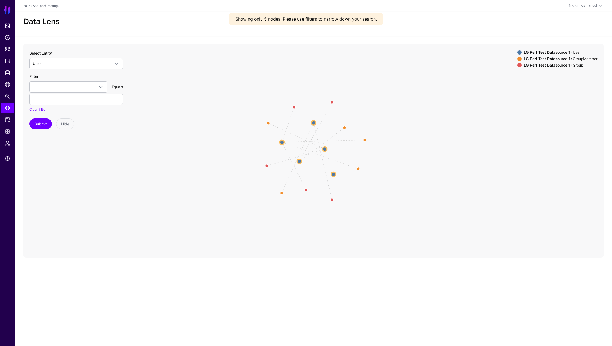
click at [282, 142] on circle at bounding box center [282, 142] width 4 height 4
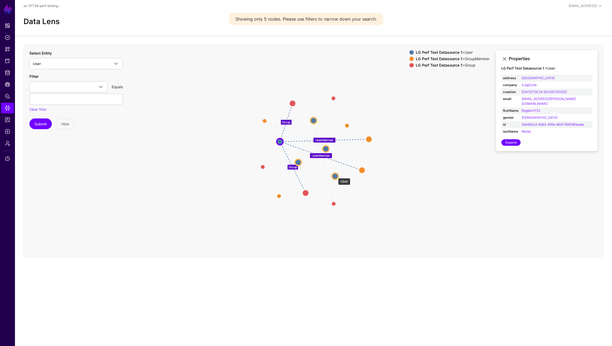
click at [335, 175] on circle at bounding box center [335, 176] width 6 height 6
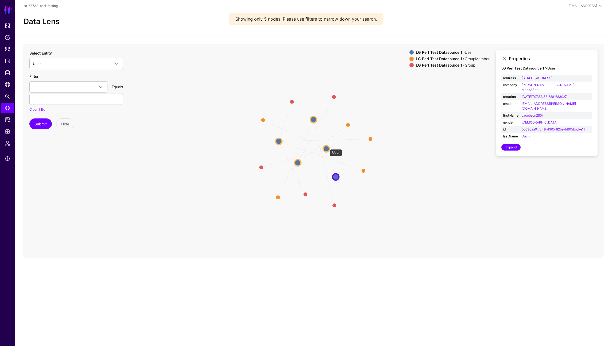
click at [326, 147] on circle at bounding box center [326, 148] width 6 height 6
click at [326, 149] on circle at bounding box center [326, 148] width 6 height 6
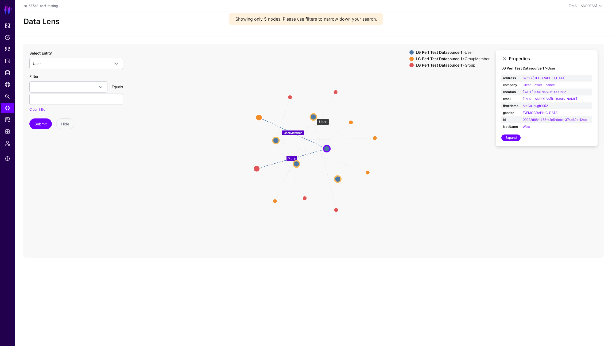
click at [314, 116] on circle at bounding box center [313, 117] width 6 height 6
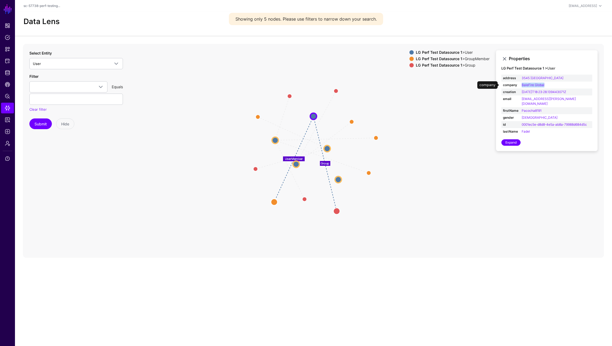
drag, startPoint x: 552, startPoint y: 85, endPoint x: 516, endPoint y: 85, distance: 35.8
click at [516, 85] on tr "company BaleFire Global" at bounding box center [546, 84] width 91 height 7
copy tr "BaleFire Global"
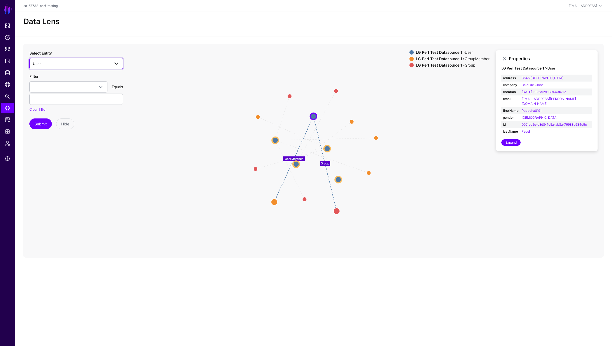
click at [72, 68] on link "User" at bounding box center [76, 63] width 94 height 11
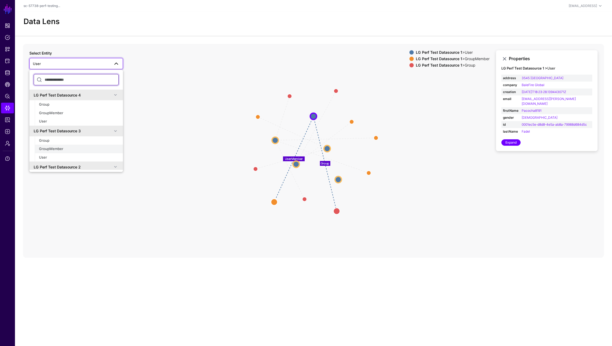
scroll to position [41, 0]
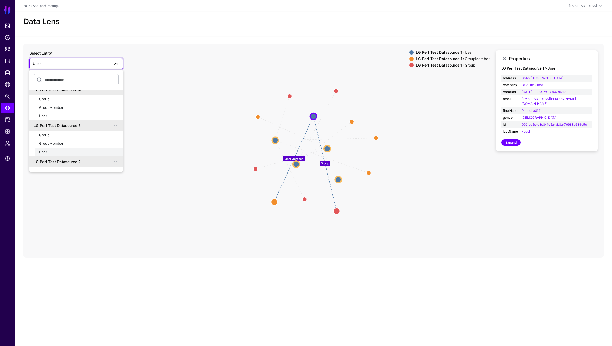
click at [78, 150] on div "User" at bounding box center [79, 151] width 80 height 5
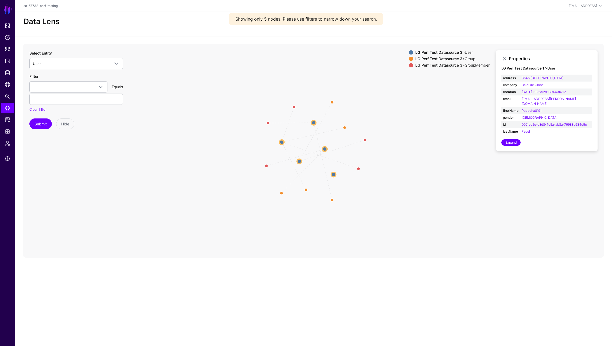
click at [282, 140] on circle at bounding box center [281, 142] width 5 height 5
click at [314, 121] on circle at bounding box center [313, 120] width 6 height 6
click at [314, 121] on circle at bounding box center [313, 119] width 6 height 6
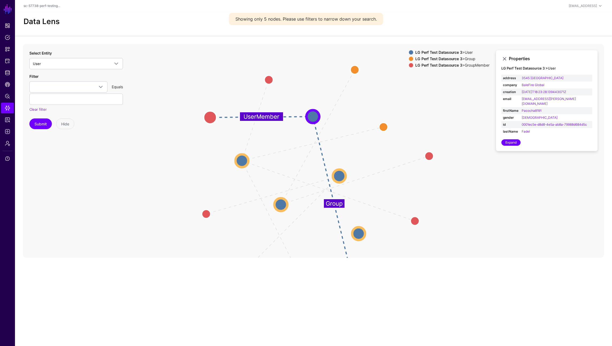
click at [333, 180] on circle at bounding box center [339, 175] width 13 height 13
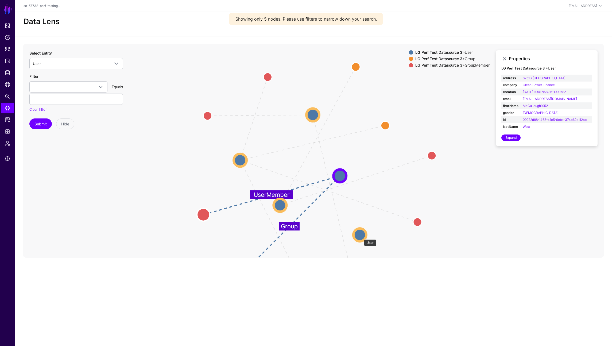
click at [362, 238] on circle at bounding box center [359, 234] width 13 height 13
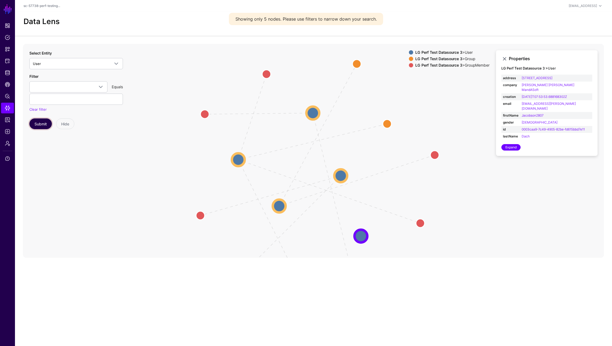
click at [44, 128] on button "Submit" at bounding box center [40, 123] width 22 height 11
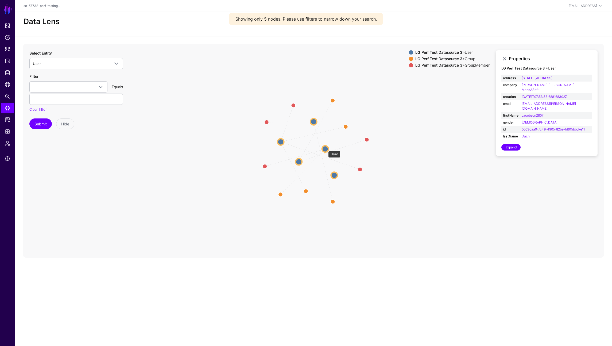
click at [325, 148] on circle at bounding box center [325, 149] width 6 height 6
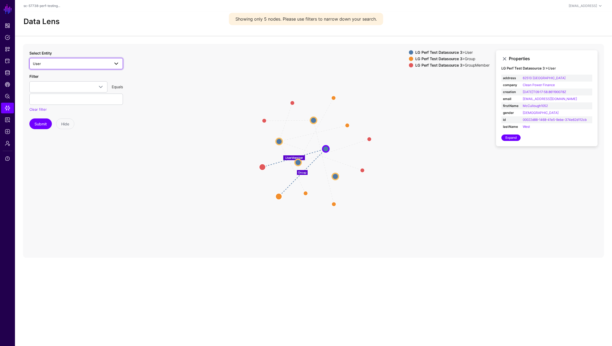
click at [74, 61] on span "User" at bounding box center [71, 64] width 77 height 6
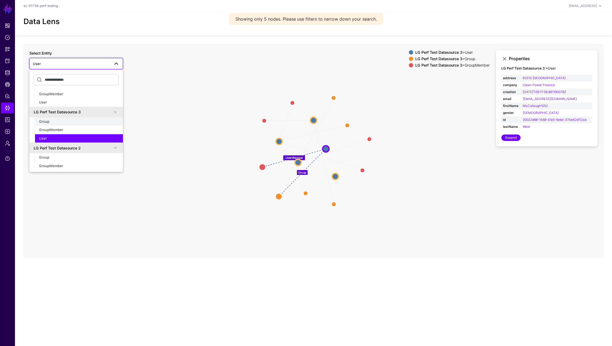
scroll to position [60, 0]
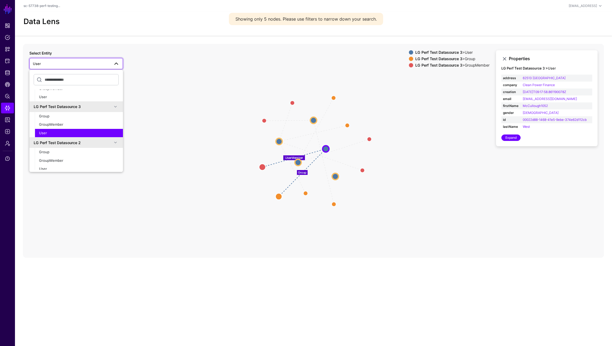
click at [78, 134] on div "User" at bounding box center [79, 132] width 80 height 5
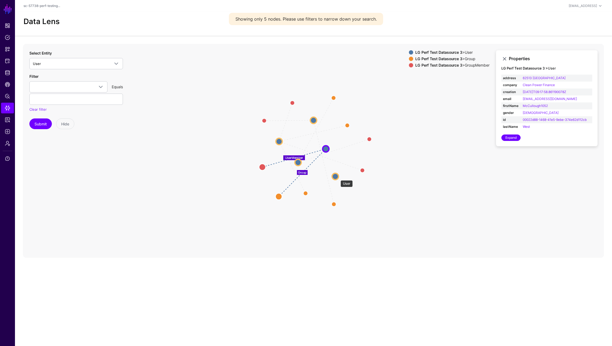
click at [338, 177] on circle at bounding box center [335, 176] width 6 height 6
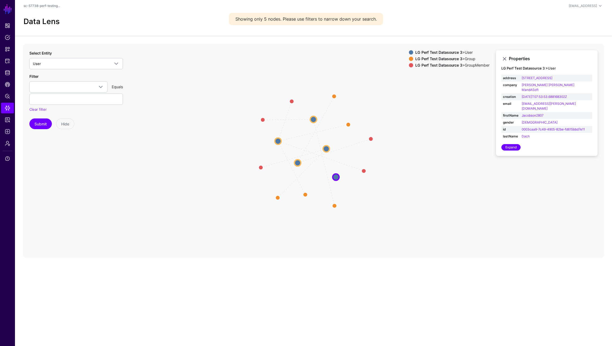
click at [306, 166] on icon "UserMember Group UserMember Group UserMember Group UserMember UserMember Group …" at bounding box center [313, 151] width 581 height 214
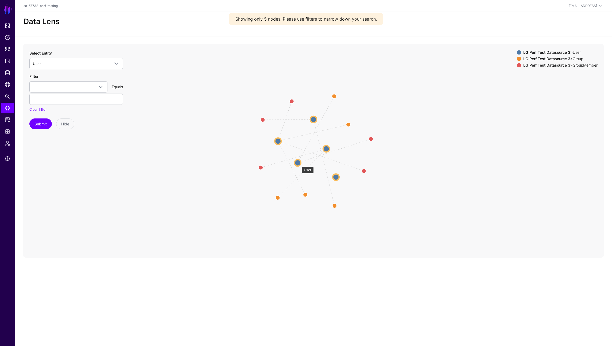
click at [299, 164] on circle at bounding box center [297, 162] width 6 height 6
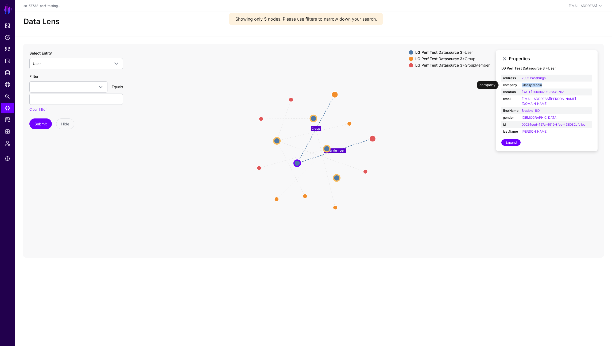
drag, startPoint x: 548, startPoint y: 85, endPoint x: 522, endPoint y: 85, distance: 25.9
click at [522, 85] on td "Glassy Media" at bounding box center [556, 84] width 72 height 7
copy link "Glassy Media"
drag, startPoint x: 66, startPoint y: 77, endPoint x: 67, endPoint y: 71, distance: 6.2
click at [66, 77] on div "Filter address company creation email firstName gender id lastName Equals Clear…" at bounding box center [76, 92] width 94 height 39
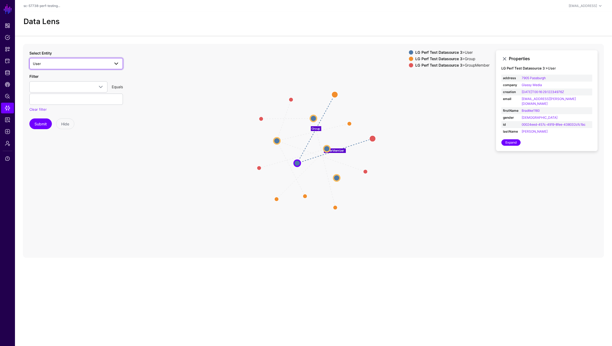
click at [69, 60] on link "User" at bounding box center [76, 63] width 94 height 11
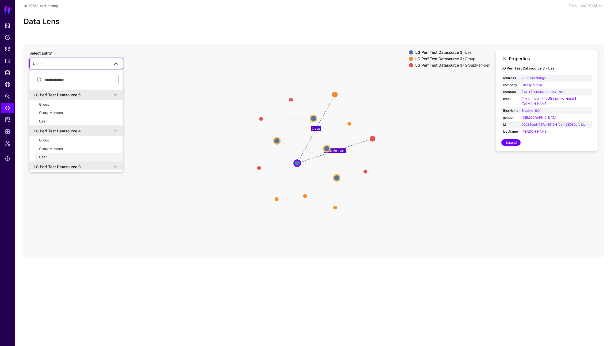
click at [65, 153] on button "User" at bounding box center [79, 157] width 88 height 9
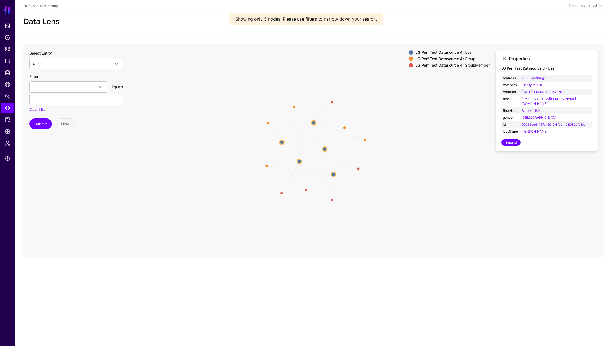
click at [300, 160] on circle at bounding box center [299, 161] width 4 height 4
click at [313, 121] on circle at bounding box center [313, 120] width 6 height 6
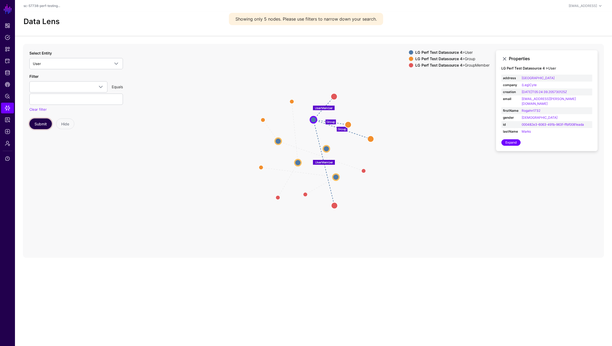
click at [38, 123] on button "Submit" at bounding box center [40, 123] width 22 height 11
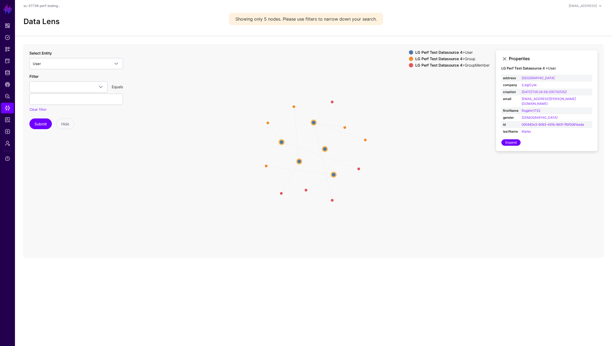
click at [279, 141] on circle at bounding box center [281, 141] width 5 height 5
click at [282, 142] on circle at bounding box center [279, 141] width 6 height 6
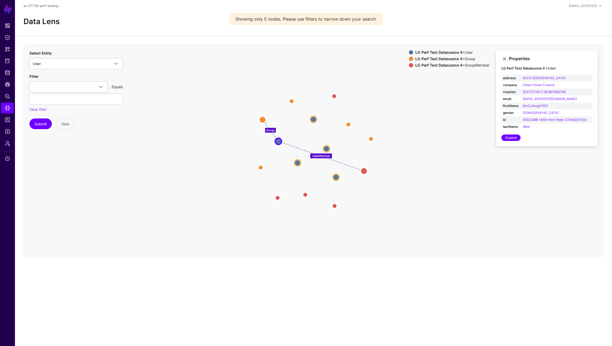
click at [326, 150] on circle at bounding box center [326, 148] width 6 height 6
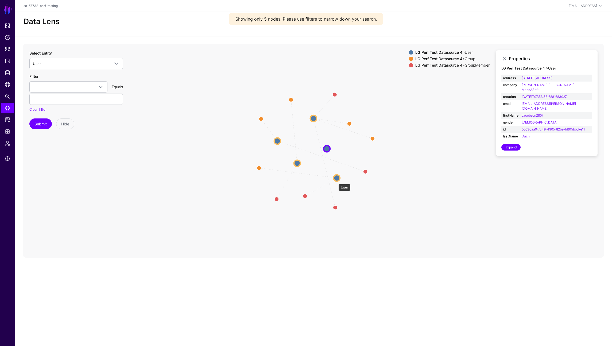
click at [339, 180] on circle at bounding box center [336, 177] width 6 height 6
click at [339, 180] on circle at bounding box center [337, 178] width 6 height 6
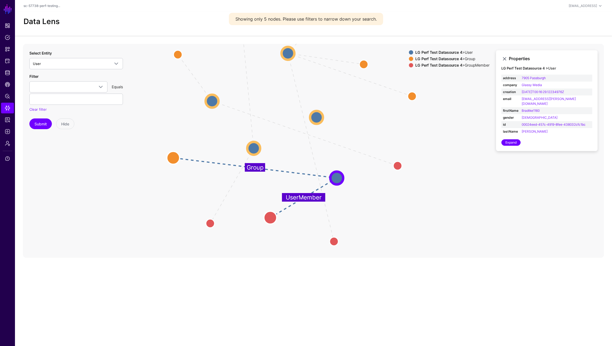
click at [317, 116] on circle at bounding box center [316, 117] width 13 height 13
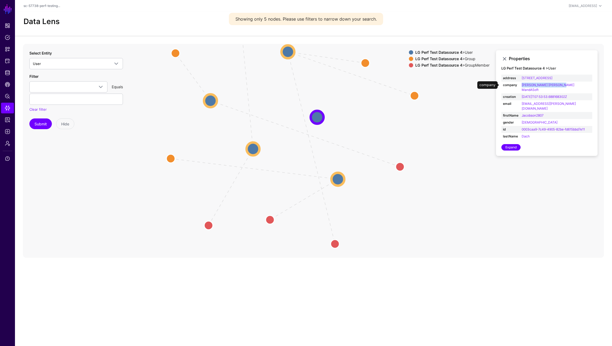
drag, startPoint x: 559, startPoint y: 85, endPoint x: 521, endPoint y: 85, distance: 37.7
click at [521, 85] on td "Berkery Noyes MandASoft" at bounding box center [556, 87] width 72 height 12
copy link "Berkery Noyes MandASoft"
click at [81, 47] on icon "UserMember Group UserMember Group UserMember Group UserMember UserMember Group …" at bounding box center [313, 151] width 581 height 214
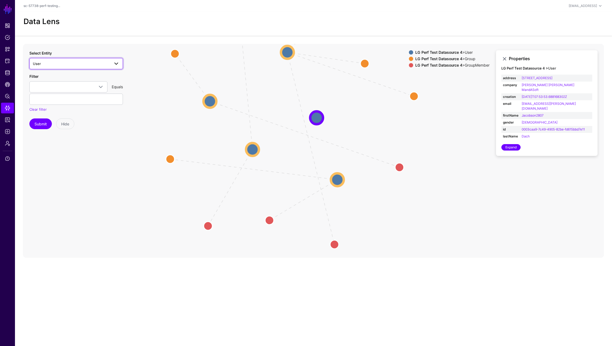
click at [83, 61] on span "User" at bounding box center [71, 64] width 77 height 6
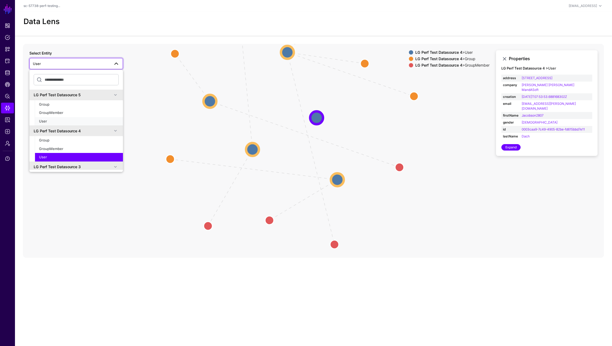
click at [76, 122] on div "User" at bounding box center [79, 121] width 80 height 5
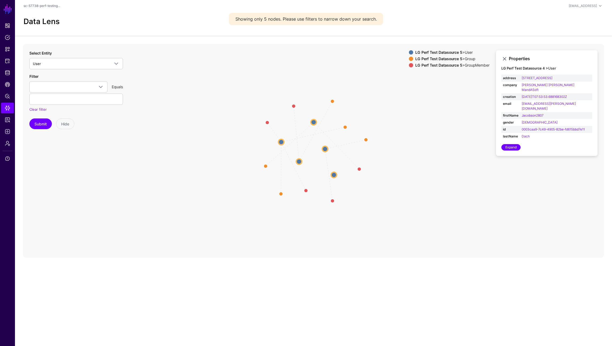
click at [281, 142] on circle at bounding box center [281, 142] width 6 height 6
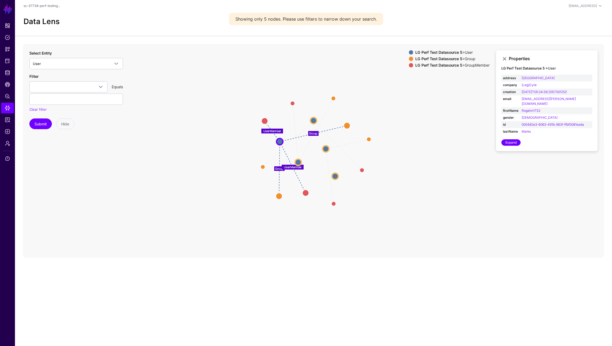
click at [308, 125] on icon "Group UserMember Group UserMember Group UserMember Group Group UserMember UserM…" at bounding box center [313, 151] width 581 height 214
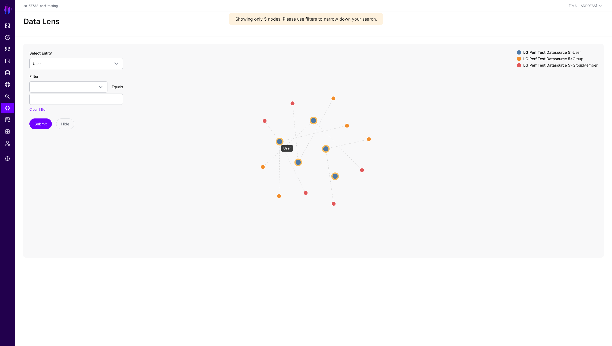
click at [278, 142] on circle at bounding box center [279, 141] width 6 height 6
click at [281, 141] on circle at bounding box center [278, 141] width 6 height 6
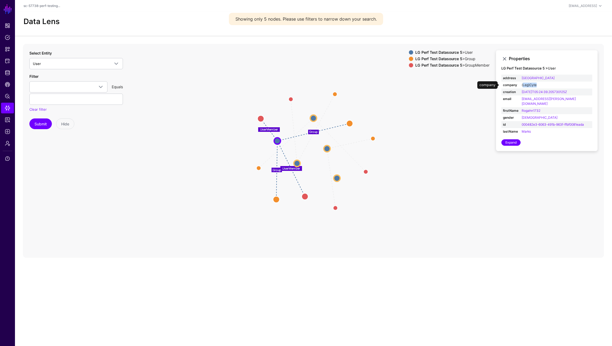
drag, startPoint x: 542, startPoint y: 84, endPoint x: 523, endPoint y: 85, distance: 18.7
click at [523, 85] on td "(Leg)Cyte" at bounding box center [556, 84] width 72 height 7
copy link "Leg)Cyte"
copy link "(Leg)Cyte"
click at [9, 145] on span "Admin" at bounding box center [7, 143] width 5 height 5
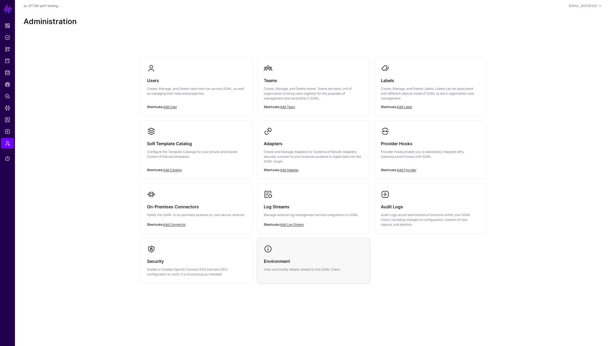
click at [306, 264] on h3 "Environment" at bounding box center [313, 260] width 99 height 7
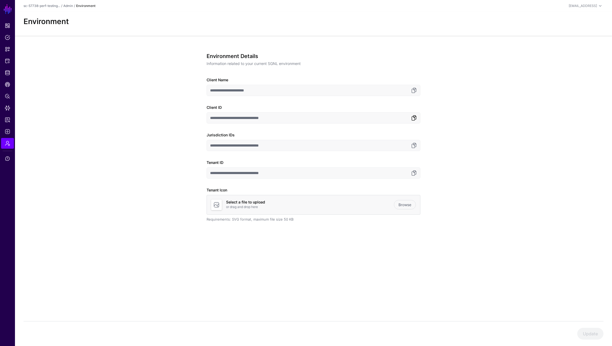
click at [413, 118] on link at bounding box center [414, 118] width 6 height 6
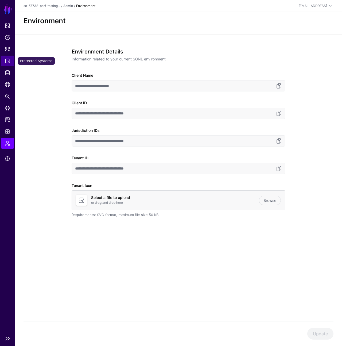
click at [10, 62] on span "Protected Systems" at bounding box center [7, 60] width 5 height 5
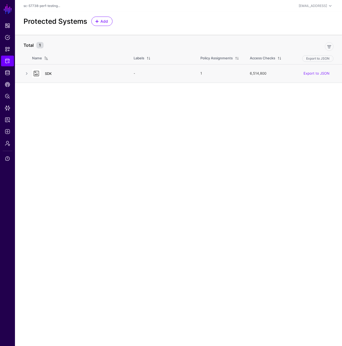
click at [48, 73] on link "SDK" at bounding box center [48, 73] width 7 height 4
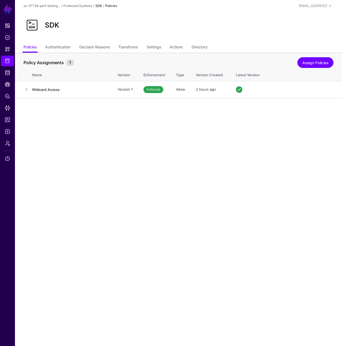
click at [152, 40] on div "SDK" at bounding box center [178, 27] width 327 height 31
drag, startPoint x: 140, startPoint y: 45, endPoint x: 138, endPoint y: 48, distance: 3.0
click at [138, 45] on link "Transforms" at bounding box center [128, 47] width 20 height 10
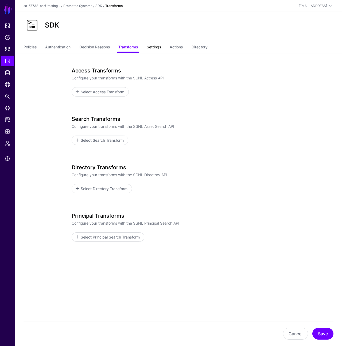
click at [161, 45] on link "Settings" at bounding box center [154, 47] width 14 height 10
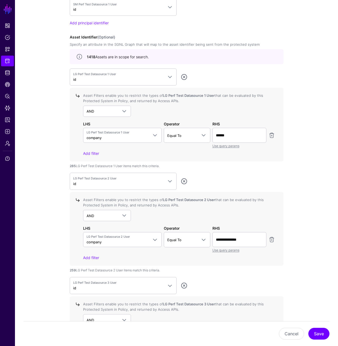
scroll to position [451, 0]
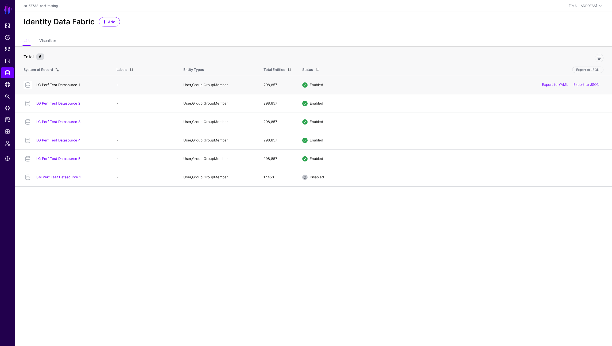
click at [68, 84] on link "LG Perf Test Datasource 1" at bounding box center [58, 85] width 44 height 4
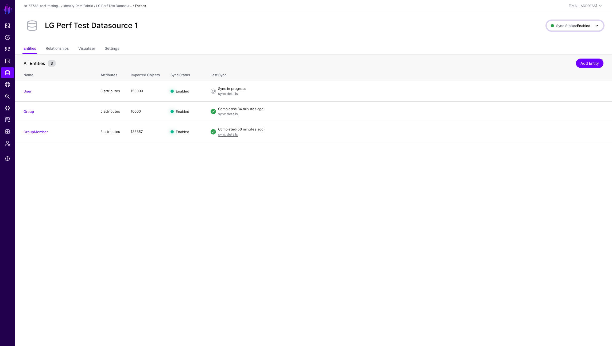
click at [577, 29] on link "Sync Status: Enabled" at bounding box center [574, 26] width 57 height 10
click at [568, 61] on span "Disabled Syncing inactive for all configured entities" at bounding box center [569, 63] width 60 height 17
click at [387, 40] on div "LG Perf Test Datasource 1 Sync Status: Enabled Enabled Syncing active for all c…" at bounding box center [313, 28] width 597 height 32
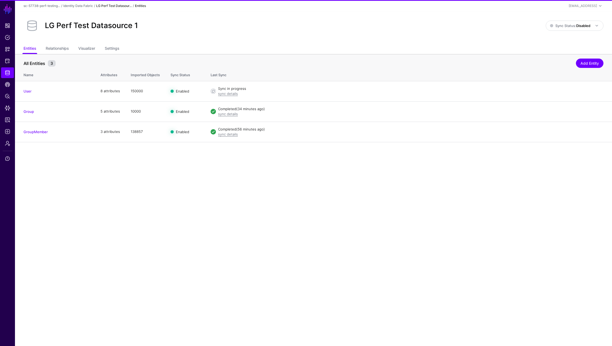
click at [107, 5] on link "LG Perf Test Datasour..." at bounding box center [114, 6] width 36 height 4
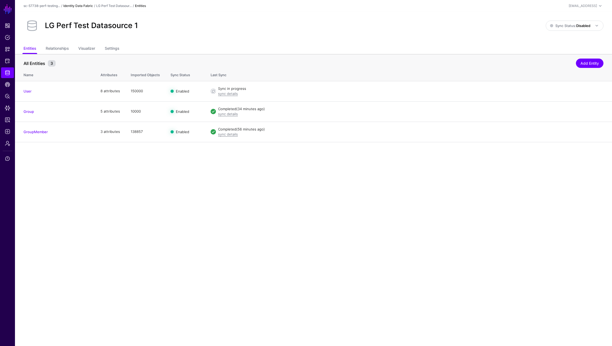
click at [91, 6] on link "Identity Data Fabric" at bounding box center [78, 6] width 30 height 4
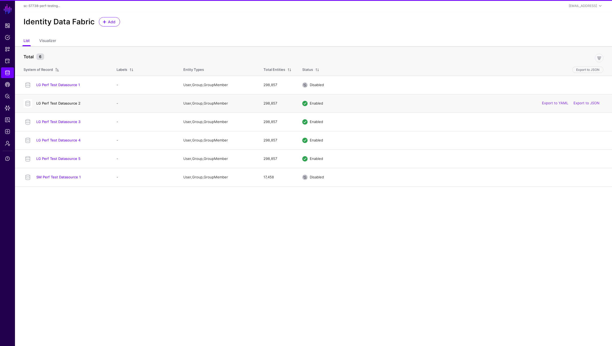
click at [68, 102] on link "LG Perf Test Datasource 2" at bounding box center [58, 103] width 44 height 4
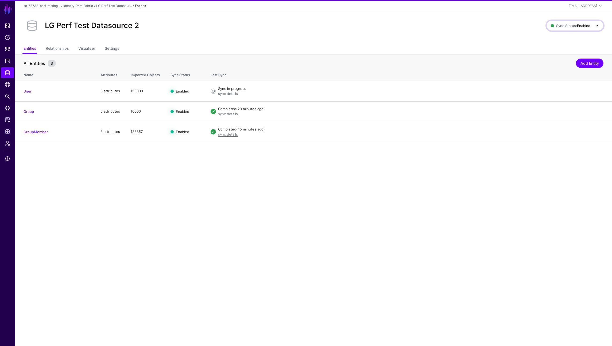
click at [591, 24] on span at bounding box center [595, 25] width 10 height 6
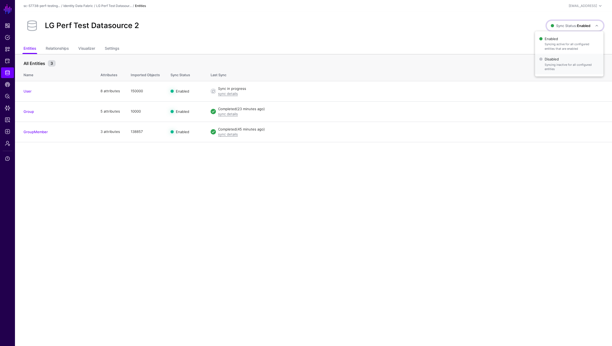
drag, startPoint x: 562, startPoint y: 59, endPoint x: 549, endPoint y: 57, distance: 13.0
click at [560, 59] on span "Disabled Syncing inactive for all configured entities" at bounding box center [569, 63] width 60 height 17
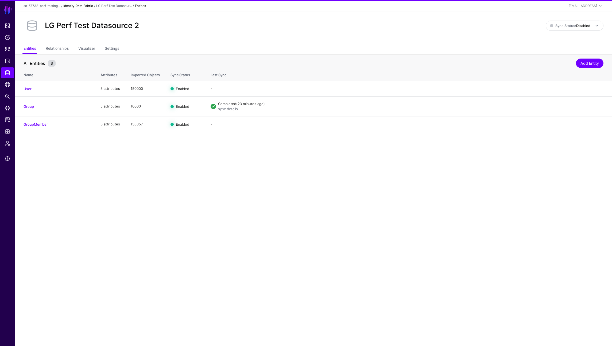
click at [85, 6] on link "Identity Data Fabric" at bounding box center [78, 6] width 30 height 4
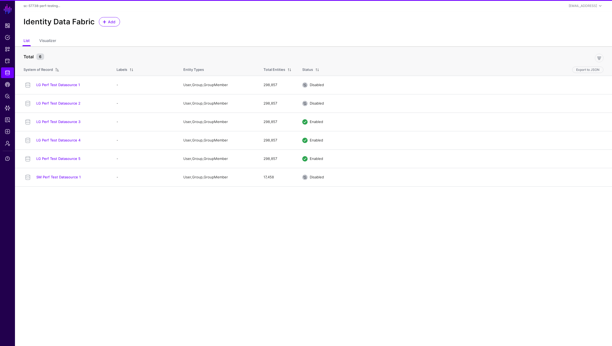
click at [57, 84] on link "LG Perf Test Datasource 1" at bounding box center [58, 85] width 44 height 4
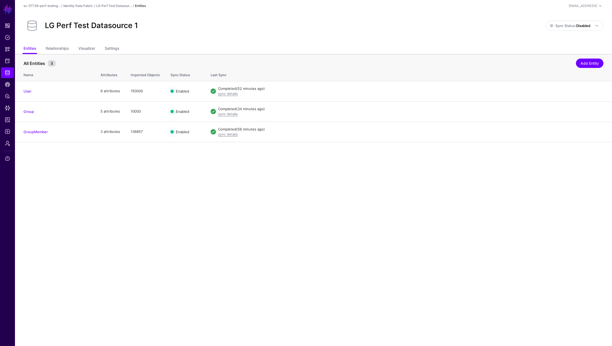
drag, startPoint x: 87, startPoint y: 6, endPoint x: 89, endPoint y: 7, distance: 3.0
click at [87, 6] on link "Identity Data Fabric" at bounding box center [78, 6] width 30 height 4
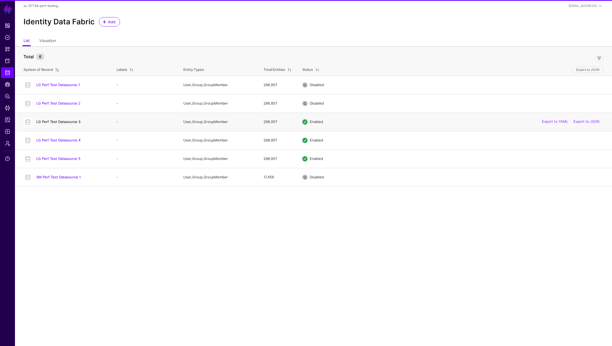
click at [63, 122] on link "LG Perf Test Datasource 3" at bounding box center [58, 121] width 44 height 4
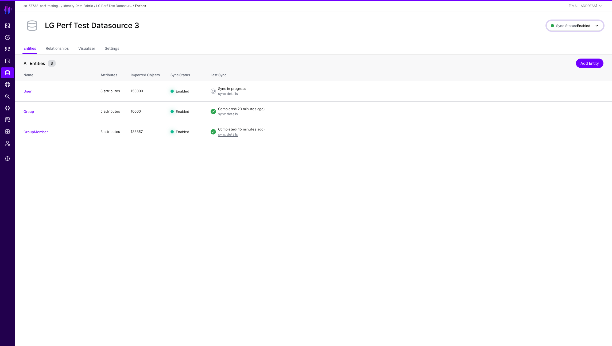
click at [554, 27] on span "Sync Status: Enabled" at bounding box center [571, 26] width 40 height 4
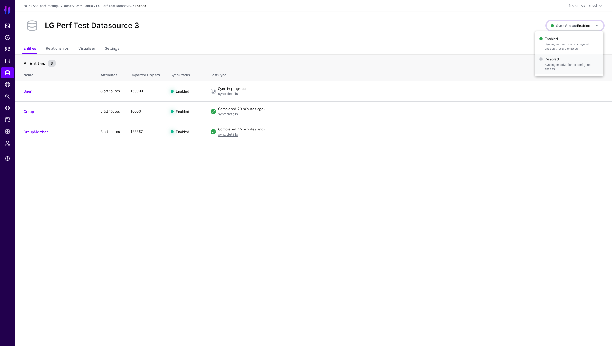
drag, startPoint x: 546, startPoint y: 70, endPoint x: 407, endPoint y: 45, distance: 141.3
click at [546, 70] on span "Syncing inactive for all configured entities" at bounding box center [571, 67] width 54 height 9
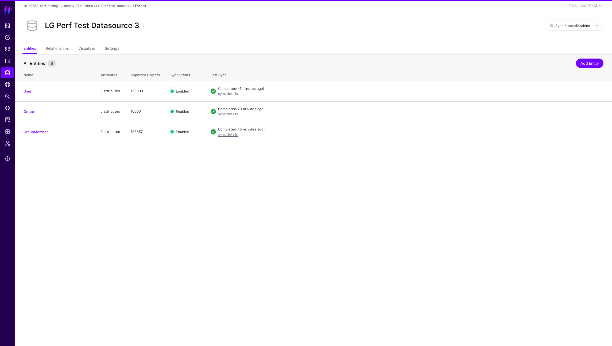
click at [77, 3] on div "sc-57738-perf-testing... / Identity Data Fabric / LG Perf Test Datasour... / En…" at bounding box center [314, 6] width 580 height 6
drag, startPoint x: 78, startPoint y: 5, endPoint x: 83, endPoint y: 50, distance: 45.4
click at [78, 5] on link "Identity Data Fabric" at bounding box center [78, 6] width 30 height 4
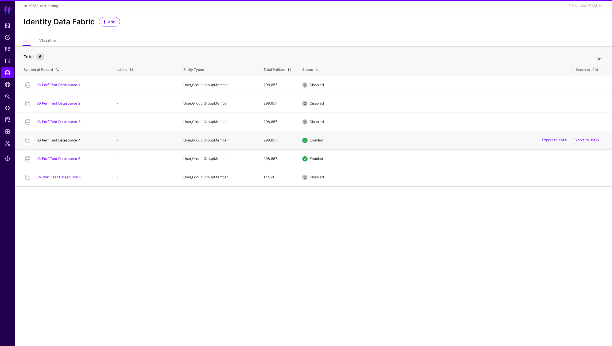
click at [63, 141] on link "LG Perf Test Datasource 4" at bounding box center [58, 140] width 44 height 4
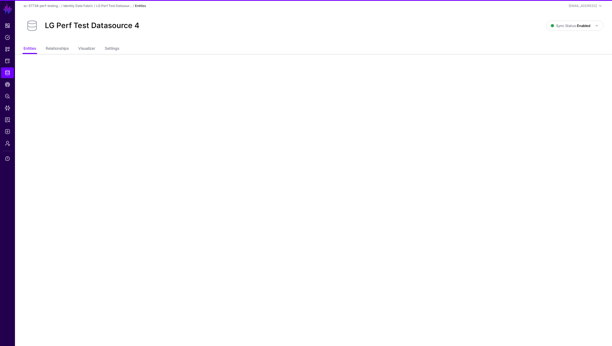
click at [573, 18] on div "LG Perf Test Datasource 4 Sync Status: Enabled Enabled Syncing active for all c…" at bounding box center [314, 25] width 580 height 17
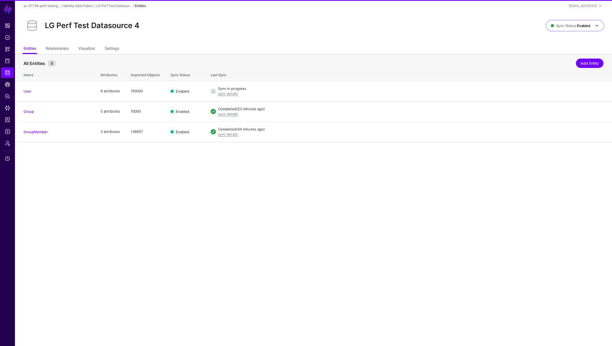
click at [569, 24] on span "Sync Status: Enabled" at bounding box center [571, 26] width 40 height 4
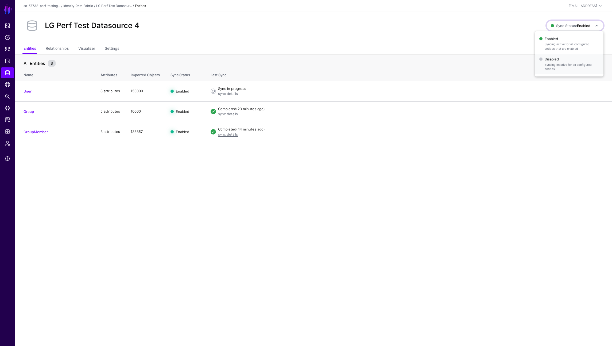
drag, startPoint x: 558, startPoint y: 64, endPoint x: 446, endPoint y: 57, distance: 112.4
click at [557, 64] on span "Syncing inactive for all configured entities" at bounding box center [571, 67] width 54 height 9
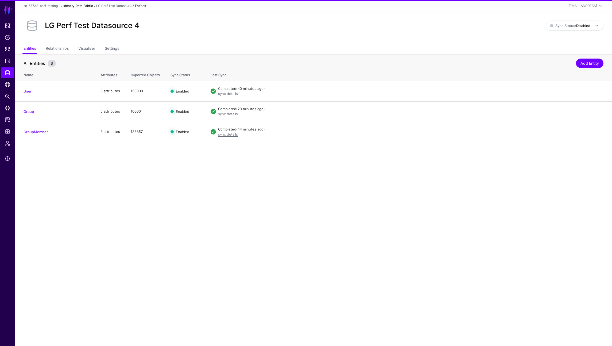
click at [84, 6] on link "Identity Data Fabric" at bounding box center [78, 6] width 30 height 4
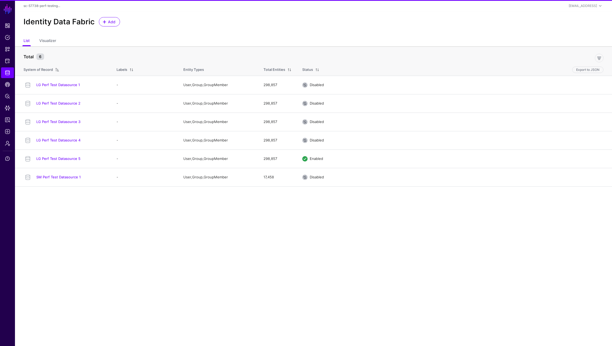
drag, startPoint x: 65, startPoint y: 160, endPoint x: 68, endPoint y: 159, distance: 3.3
click at [65, 160] on link "LG Perf Test Datasource 5" at bounding box center [58, 158] width 44 height 4
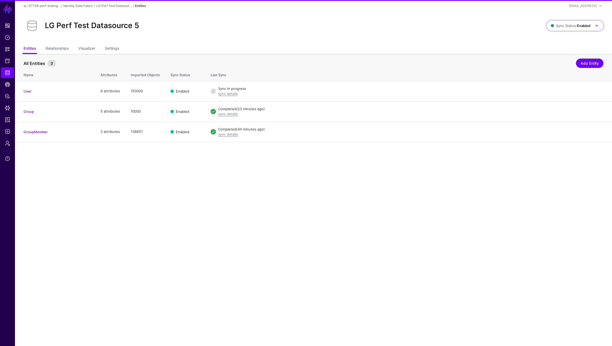
drag, startPoint x: 555, startPoint y: 25, endPoint x: 550, endPoint y: 29, distance: 6.6
click at [554, 25] on span "Sync Status: Enabled" at bounding box center [571, 26] width 40 height 4
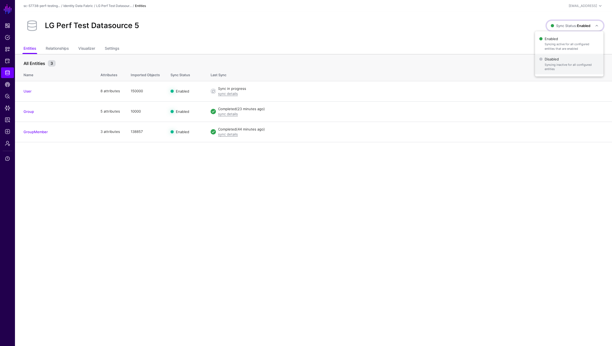
click at [548, 69] on span "Syncing inactive for all configured entities" at bounding box center [571, 67] width 54 height 9
click at [299, 31] on div "LG Perf Test Datasource 5" at bounding box center [284, 25] width 526 height 17
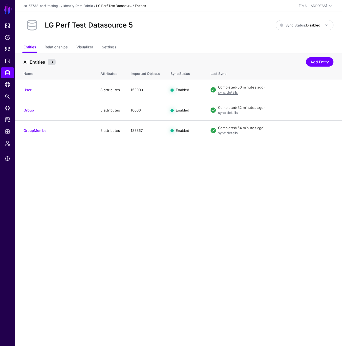
click at [113, 4] on link "LG Perf Test Datasour..." at bounding box center [114, 6] width 36 height 4
click at [86, 4] on link "Identity Data Fabric" at bounding box center [78, 6] width 30 height 4
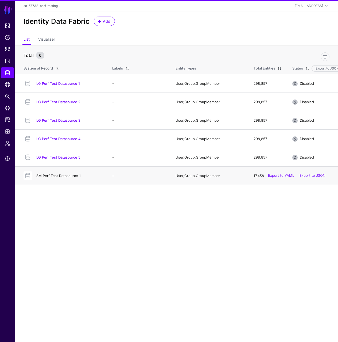
click at [67, 175] on link "SM Perf Test Datasource 1" at bounding box center [58, 175] width 44 height 4
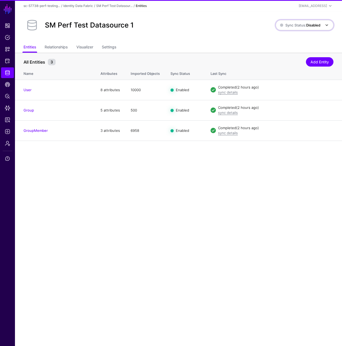
click at [297, 25] on span "Sync Status: Disabled" at bounding box center [300, 25] width 40 height 4
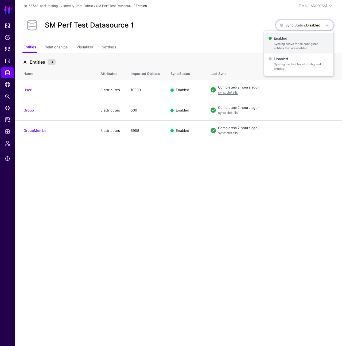
click at [298, 40] on span "Enabled Syncing active for all configured entities that are enabled" at bounding box center [298, 42] width 61 height 17
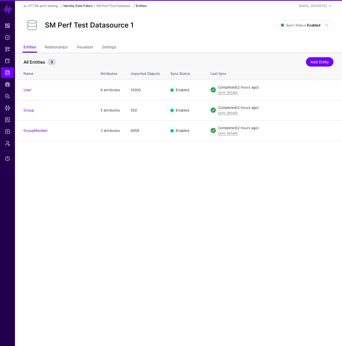
click at [89, 6] on link "Identity Data Fabric" at bounding box center [78, 6] width 30 height 4
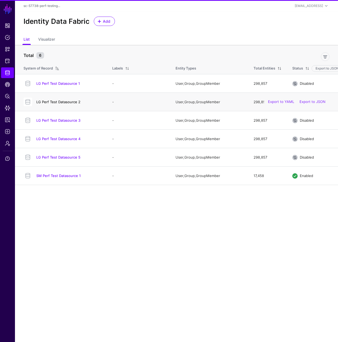
click at [67, 102] on link "LG Perf Test Datasource 2" at bounding box center [58, 102] width 44 height 4
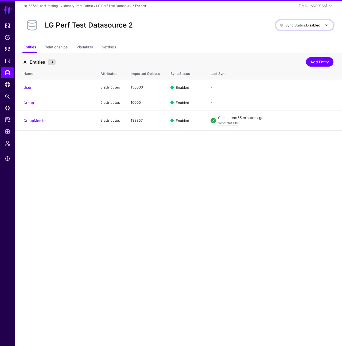
click at [296, 27] on span "Sync Status: Disabled" at bounding box center [300, 25] width 40 height 4
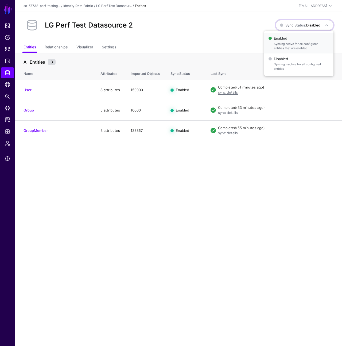
drag, startPoint x: 295, startPoint y: 42, endPoint x: 282, endPoint y: 37, distance: 14.3
click at [295, 42] on span "Syncing active for all configured entities that are enabled" at bounding box center [301, 46] width 55 height 9
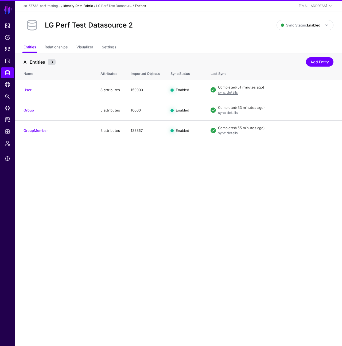
click at [81, 5] on link "Identity Data Fabric" at bounding box center [78, 6] width 30 height 4
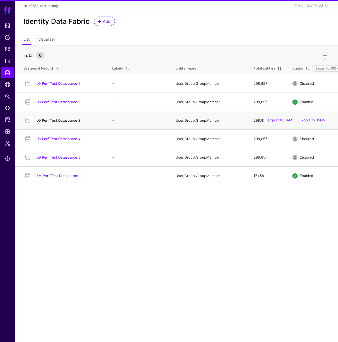
click at [63, 119] on link "LG Perf Test Datasource 3" at bounding box center [58, 120] width 44 height 4
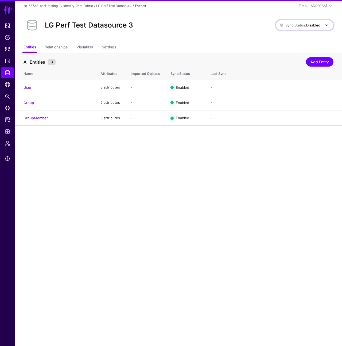
click at [295, 25] on span "Sync Status: Disabled" at bounding box center [300, 25] width 40 height 4
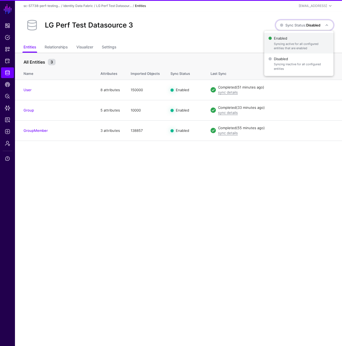
click at [289, 45] on span "Syncing active for all configured entities that are enabled" at bounding box center [301, 46] width 55 height 9
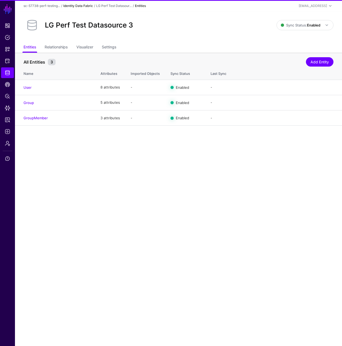
click at [84, 5] on link "Identity Data Fabric" at bounding box center [78, 6] width 30 height 4
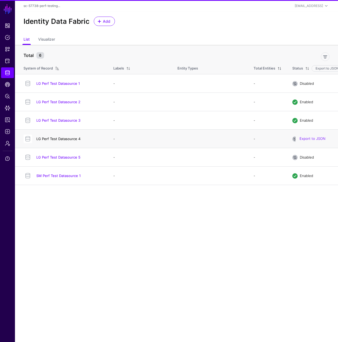
click at [67, 140] on link "LG Perf Test Datasource 4" at bounding box center [58, 139] width 44 height 4
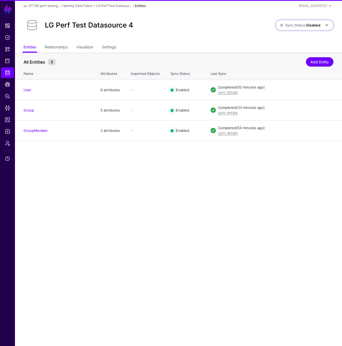
click at [283, 27] on span "Sync Status: Disabled" at bounding box center [300, 25] width 40 height 4
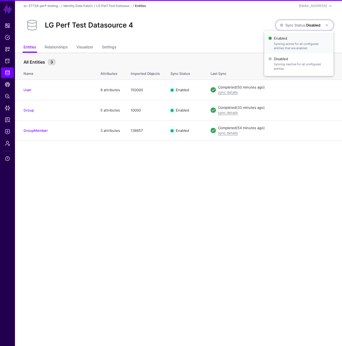
click at [279, 39] on span "Enabled Syncing active for all configured entities that are enabled" at bounding box center [298, 42] width 61 height 17
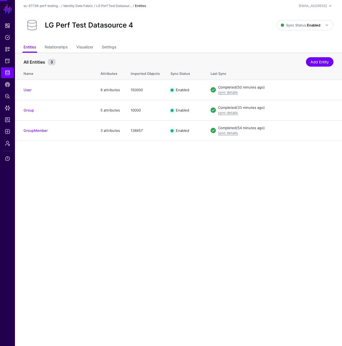
click at [87, 6] on link "Identity Data Fabric" at bounding box center [78, 6] width 30 height 4
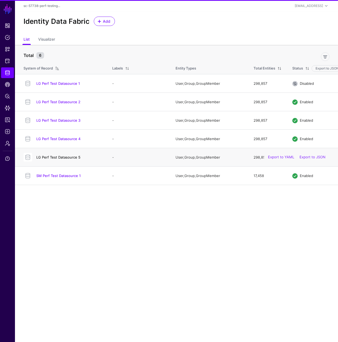
click at [59, 157] on link "LG Perf Test Datasource 5" at bounding box center [58, 157] width 44 height 4
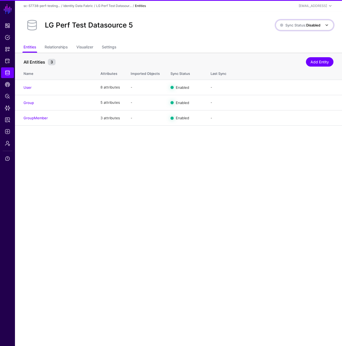
click at [293, 28] on span "Sync Status: Disabled" at bounding box center [300, 25] width 40 height 6
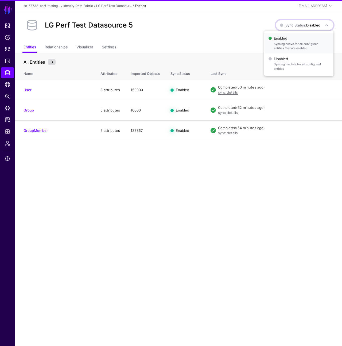
click at [287, 46] on span "Syncing active for all configured entities that are enabled" at bounding box center [301, 46] width 55 height 9
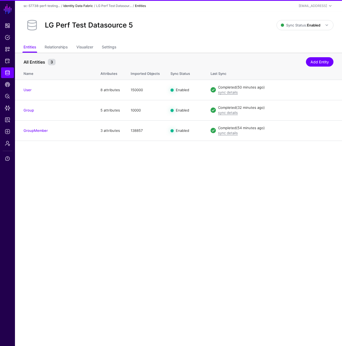
click at [77, 4] on link "Identity Data Fabric" at bounding box center [78, 6] width 30 height 4
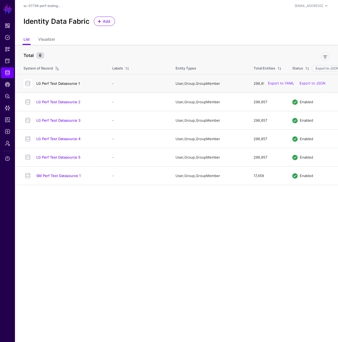
click at [72, 84] on link "LG Perf Test Datasource 1" at bounding box center [58, 83] width 44 height 4
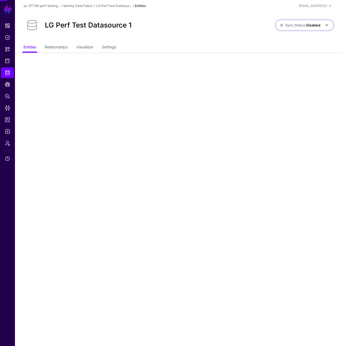
click at [303, 23] on span "Sync Status: Disabled" at bounding box center [300, 25] width 40 height 4
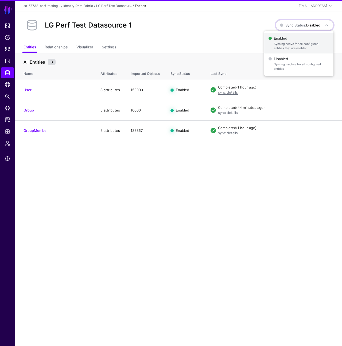
click at [297, 42] on span "Syncing active for all configured entities that are enabled" at bounding box center [301, 46] width 55 height 9
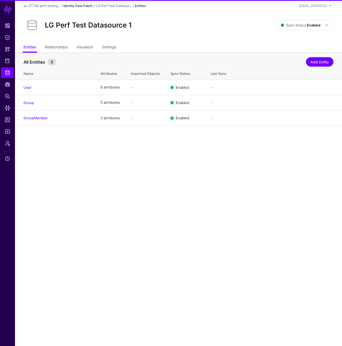
click at [87, 6] on link "Identity Data Fabric" at bounding box center [78, 6] width 30 height 4
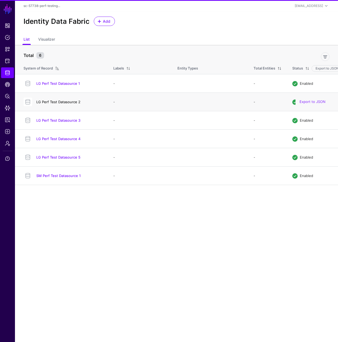
click at [63, 102] on link "LG Perf Test Datasource 2" at bounding box center [58, 102] width 44 height 4
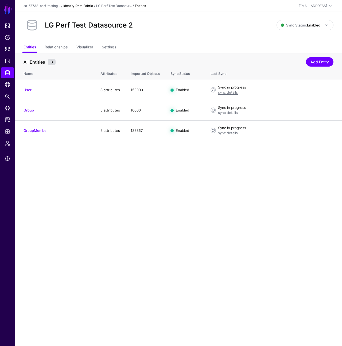
click at [76, 6] on link "Identity Data Fabric" at bounding box center [78, 6] width 30 height 4
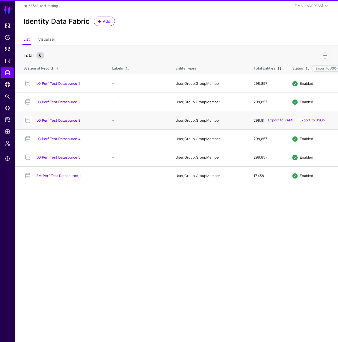
click at [68, 117] on div "LG Perf Test Datasource 3" at bounding box center [62, 120] width 82 height 9
click at [69, 120] on link "LG Perf Test Datasource 3" at bounding box center [58, 120] width 44 height 4
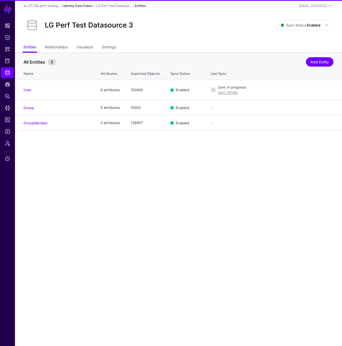
click at [73, 7] on link "Identity Data Fabric" at bounding box center [78, 6] width 30 height 4
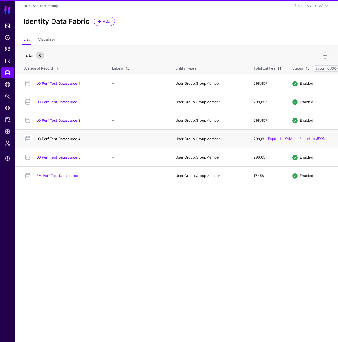
click at [69, 139] on link "LG Perf Test Datasource 4" at bounding box center [58, 139] width 44 height 4
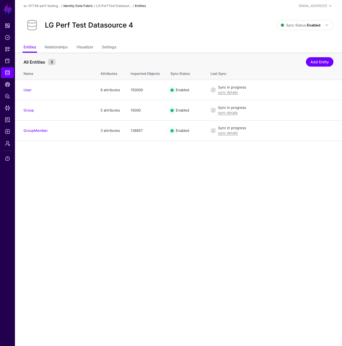
click at [74, 6] on link "Identity Data Fabric" at bounding box center [78, 6] width 30 height 4
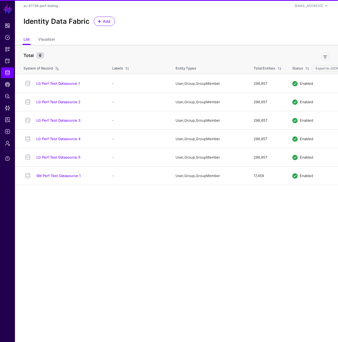
click at [72, 156] on link "LG Perf Test Datasource 5" at bounding box center [58, 157] width 44 height 4
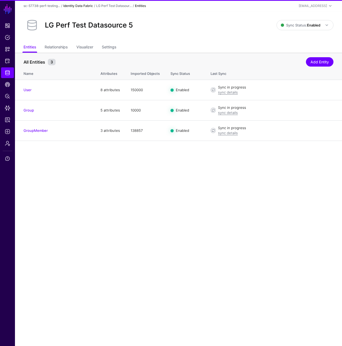
click at [81, 5] on link "Identity Data Fabric" at bounding box center [78, 6] width 30 height 4
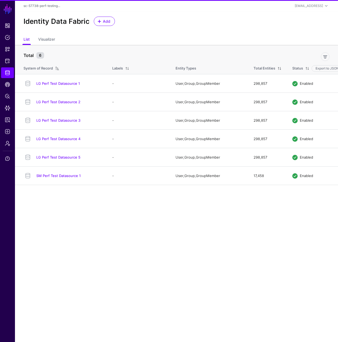
click at [68, 84] on link "LG Perf Test Datasource 1" at bounding box center [58, 83] width 44 height 4
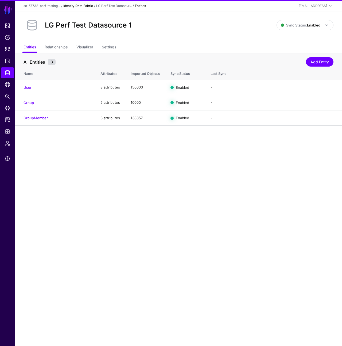
click at [77, 5] on link "Identity Data Fabric" at bounding box center [78, 6] width 30 height 4
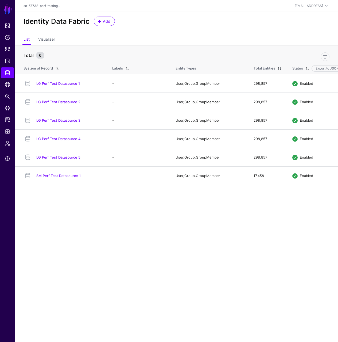
click at [202, 17] on div "Identity Data Fabric Add" at bounding box center [176, 21] width 310 height 9
click at [54, 86] on h4 "LG Perf Test Datasource 1" at bounding box center [68, 83] width 65 height 5
click at [56, 84] on link "LG Perf Test Datasource 1" at bounding box center [58, 83] width 44 height 4
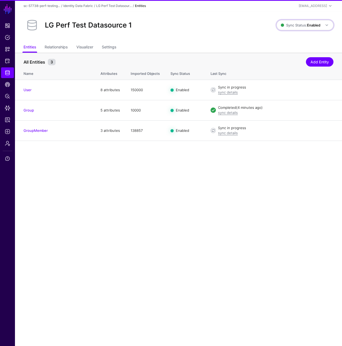
drag, startPoint x: 299, startPoint y: 26, endPoint x: 299, endPoint y: 31, distance: 5.7
click at [299, 25] on span "Sync Status: Enabled" at bounding box center [301, 25] width 40 height 4
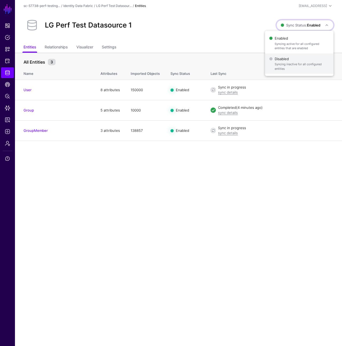
click at [292, 63] on span "Syncing inactive for all configured entities" at bounding box center [302, 66] width 54 height 9
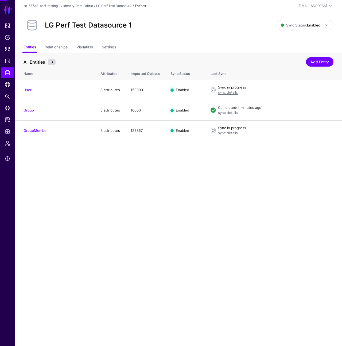
drag, startPoint x: 207, startPoint y: 46, endPoint x: 121, endPoint y: 27, distance: 88.3
click at [207, 46] on ul "Entities Relationships Visualizer Settings" at bounding box center [179, 47] width 310 height 10
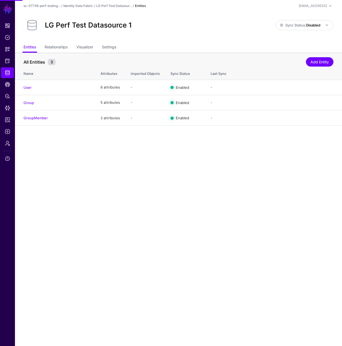
click at [88, 8] on div "sc-57738-perf-testing... / Identity Data Fabric / LG Perf Test Datasour... / En…" at bounding box center [179, 6] width 310 height 6
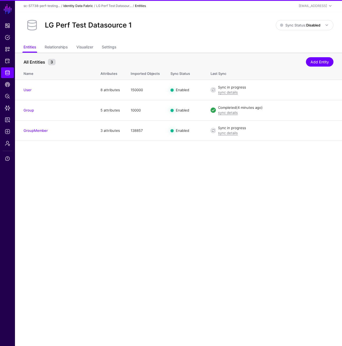
click at [84, 6] on link "Identity Data Fabric" at bounding box center [78, 6] width 30 height 4
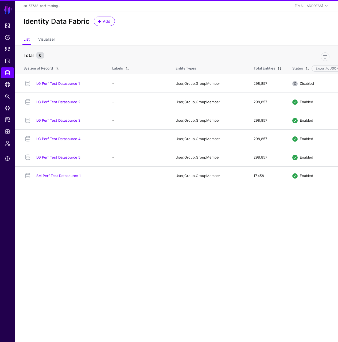
drag, startPoint x: 58, startPoint y: 100, endPoint x: 59, endPoint y: 103, distance: 3.5
click at [58, 100] on link "LG Perf Test Datasource 2" at bounding box center [58, 102] width 44 height 4
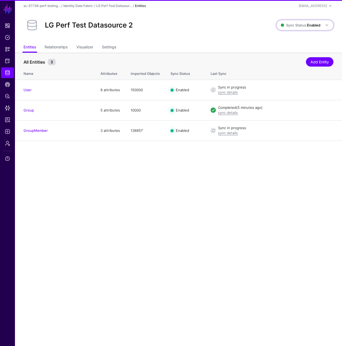
drag, startPoint x: 305, startPoint y: 26, endPoint x: 299, endPoint y: 64, distance: 38.0
click at [305, 26] on span "Sync Status: Enabled" at bounding box center [301, 25] width 40 height 4
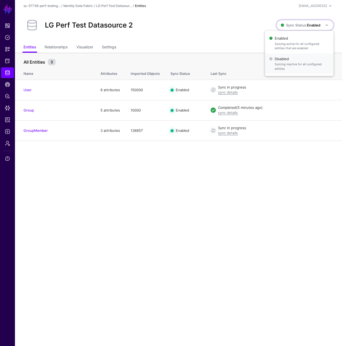
drag, startPoint x: 291, startPoint y: 67, endPoint x: 232, endPoint y: 53, distance: 60.8
click at [291, 67] on span "Syncing inactive for all configured entities" at bounding box center [302, 66] width 54 height 9
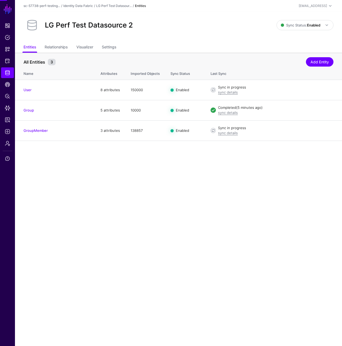
click at [182, 35] on div "LG Perf Test Datasource 2 Sync Status: Enabled Enabled Syncing active for all c…" at bounding box center [178, 27] width 327 height 31
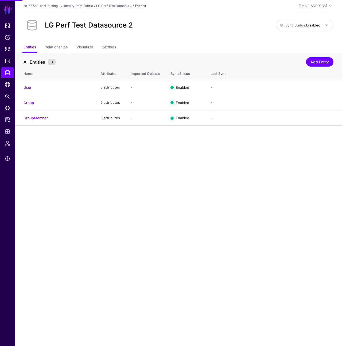
click at [83, 5] on link "Identity Data Fabric" at bounding box center [78, 6] width 30 height 4
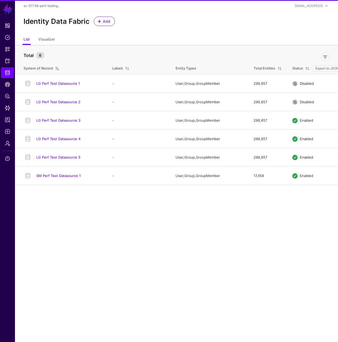
drag, startPoint x: 63, startPoint y: 119, endPoint x: 128, endPoint y: 96, distance: 69.1
click at [63, 119] on link "LG Perf Test Datasource 3" at bounding box center [58, 120] width 44 height 4
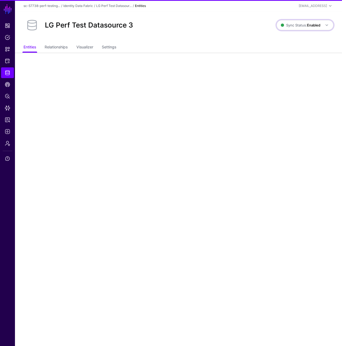
drag, startPoint x: 293, startPoint y: 27, endPoint x: 293, endPoint y: 33, distance: 5.9
click at [293, 27] on span "Sync Status: Enabled" at bounding box center [301, 25] width 40 height 4
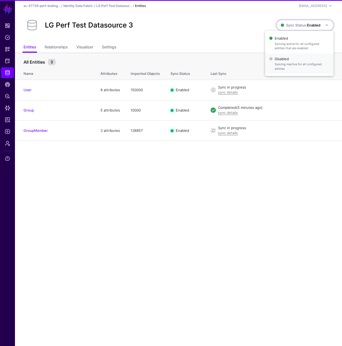
drag, startPoint x: 297, startPoint y: 66, endPoint x: 265, endPoint y: 53, distance: 34.9
click at [297, 66] on span "Syncing inactive for all configured entities" at bounding box center [302, 66] width 54 height 9
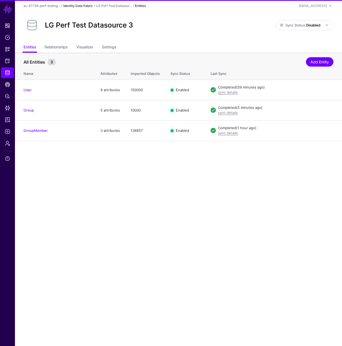
click at [87, 5] on link "Identity Data Fabric" at bounding box center [78, 6] width 30 height 4
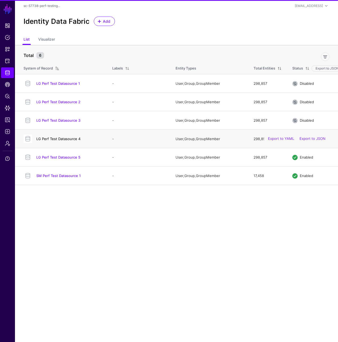
click at [70, 140] on link "LG Perf Test Datasource 4" at bounding box center [58, 139] width 44 height 4
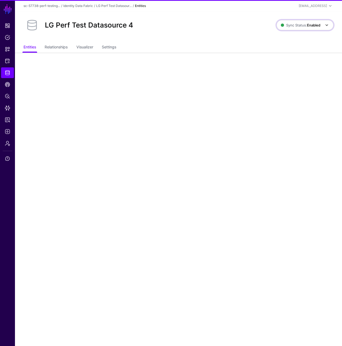
click at [300, 23] on span "Sync Status: Enabled" at bounding box center [301, 25] width 40 height 4
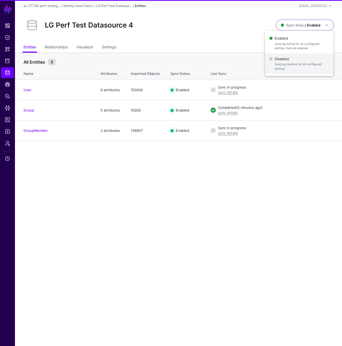
click at [295, 66] on span "Syncing inactive for all configured entities" at bounding box center [302, 66] width 54 height 9
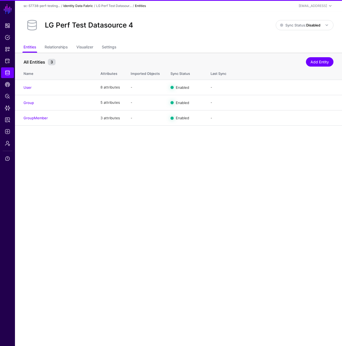
click at [82, 6] on link "Identity Data Fabric" at bounding box center [78, 6] width 30 height 4
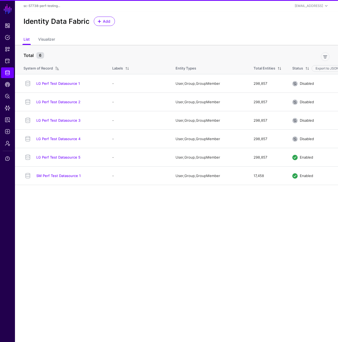
drag, startPoint x: 64, startPoint y: 157, endPoint x: 74, endPoint y: 154, distance: 10.3
click at [64, 157] on link "LG Perf Test Datasource 5" at bounding box center [58, 157] width 44 height 4
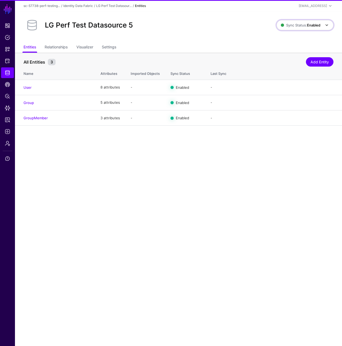
click at [292, 29] on link "Sync Status: Enabled" at bounding box center [304, 25] width 57 height 10
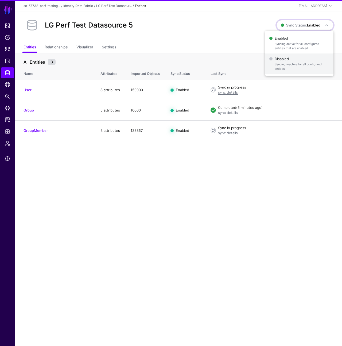
click at [288, 69] on span "Syncing inactive for all configured entities" at bounding box center [302, 66] width 54 height 9
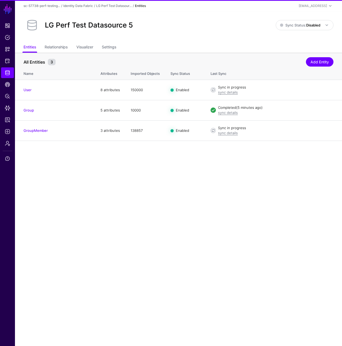
click at [81, 8] on div "Identity Data Fabric" at bounding box center [78, 5] width 30 height 5
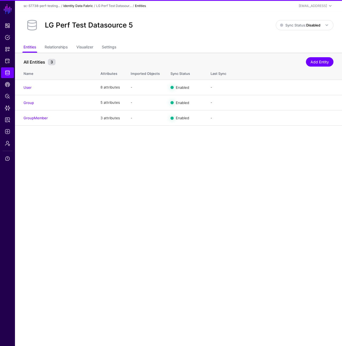
click at [83, 5] on link "Identity Data Fabric" at bounding box center [78, 6] width 30 height 4
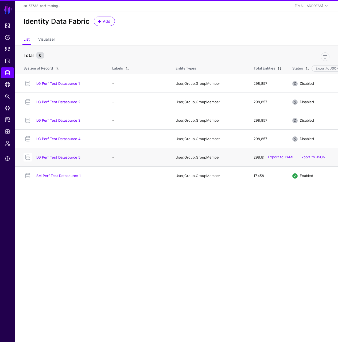
click at [69, 161] on div "LG Perf Test Datasource 5" at bounding box center [62, 157] width 82 height 9
click at [71, 158] on link "LG Perf Test Datasource 5" at bounding box center [58, 157] width 44 height 4
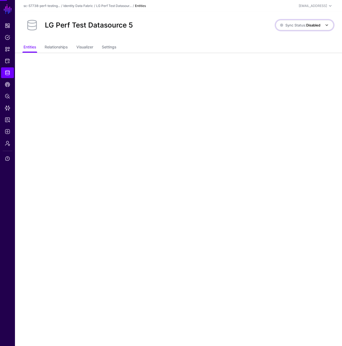
click at [297, 28] on span "Sync Status: Disabled" at bounding box center [300, 25] width 40 height 6
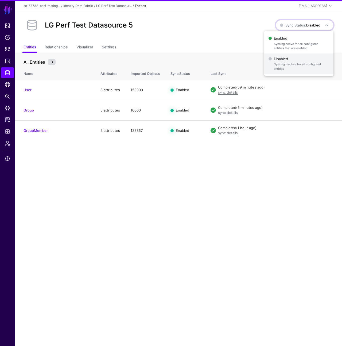
click at [296, 70] on span "Syncing inactive for all configured entities" at bounding box center [301, 66] width 55 height 9
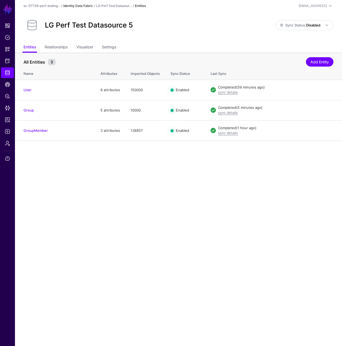
click at [88, 6] on link "Identity Data Fabric" at bounding box center [78, 6] width 30 height 4
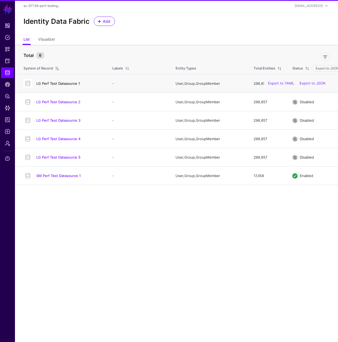
click at [66, 83] on link "LG Perf Test Datasource 1" at bounding box center [58, 83] width 44 height 4
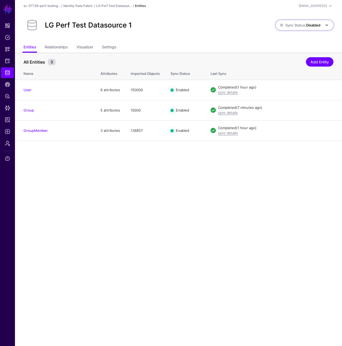
click at [303, 26] on span "Sync Status: Disabled" at bounding box center [300, 25] width 40 height 4
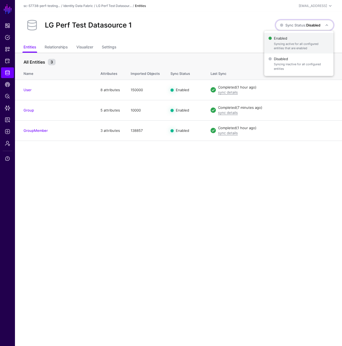
click at [294, 48] on span "Syncing active for all configured entities that are enabled" at bounding box center [301, 46] width 55 height 9
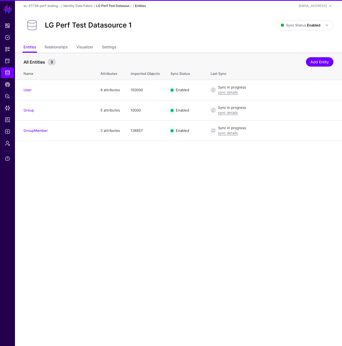
click at [108, 6] on link "LG Perf Test Datasour..." at bounding box center [114, 6] width 36 height 4
click at [86, 6] on link "Identity Data Fabric" at bounding box center [78, 6] width 30 height 4
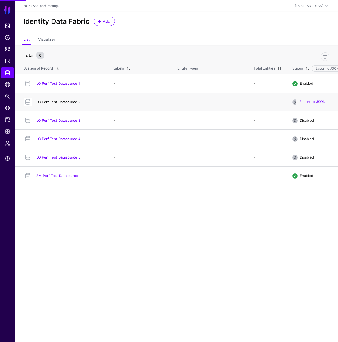
click at [72, 103] on link "LG Perf Test Datasource 2" at bounding box center [58, 102] width 44 height 4
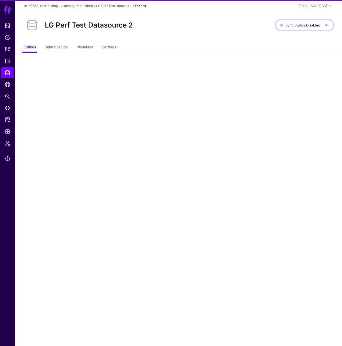
click at [300, 26] on span "Sync Status: Disabled" at bounding box center [300, 25] width 40 height 4
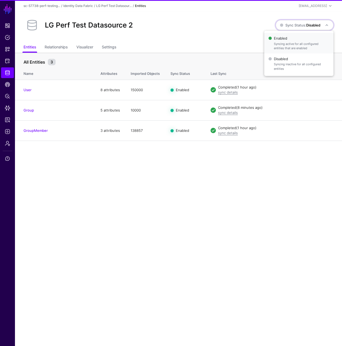
drag, startPoint x: 297, startPoint y: 39, endPoint x: 268, endPoint y: 37, distance: 29.2
click at [297, 39] on span "Enabled Syncing active for all configured entities that are enabled" at bounding box center [298, 42] width 61 height 17
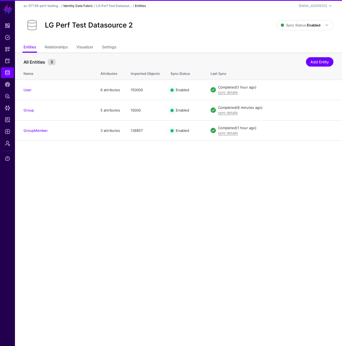
click at [93, 7] on link "Identity Data Fabric" at bounding box center [78, 6] width 30 height 4
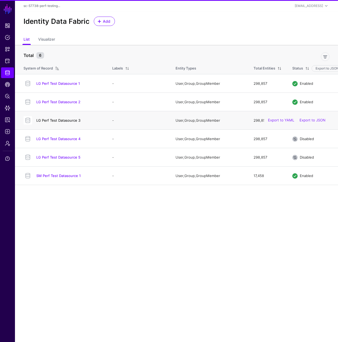
click at [68, 120] on link "LG Perf Test Datasource 3" at bounding box center [58, 120] width 44 height 4
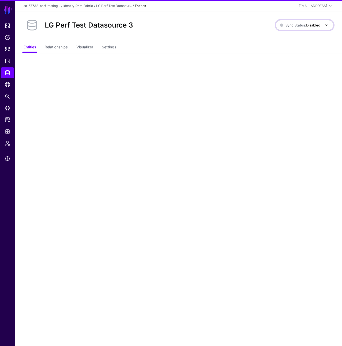
click at [293, 26] on span "Sync Status: Disabled" at bounding box center [300, 25] width 40 height 4
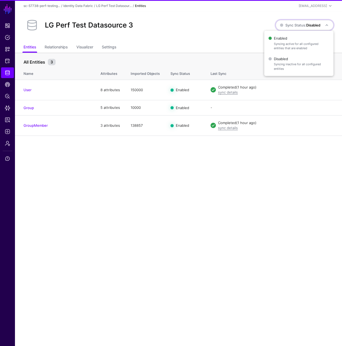
drag, startPoint x: 294, startPoint y: 36, endPoint x: 220, endPoint y: 37, distance: 74.3
click at [294, 36] on span "Enabled Syncing active for all configured entities that are enabled" at bounding box center [298, 42] width 61 height 17
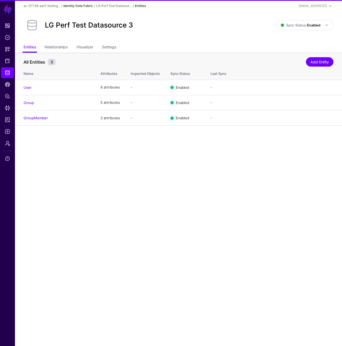
click at [89, 6] on link "Identity Data Fabric" at bounding box center [78, 6] width 30 height 4
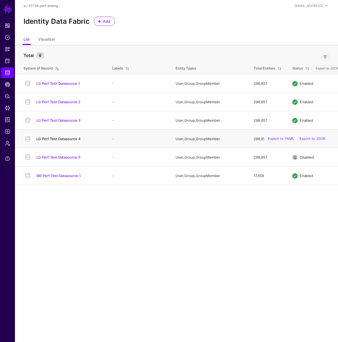
click at [65, 139] on link "LG Perf Test Datasource 4" at bounding box center [58, 139] width 44 height 4
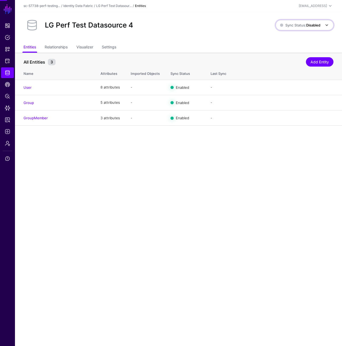
drag, startPoint x: 306, startPoint y: 28, endPoint x: 302, endPoint y: 29, distance: 4.7
click at [306, 28] on span "Sync Status: Disabled" at bounding box center [300, 25] width 40 height 6
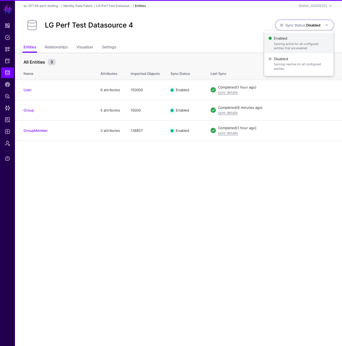
click at [297, 36] on span "Enabled Syncing active for all configured entities that are enabled" at bounding box center [298, 42] width 61 height 17
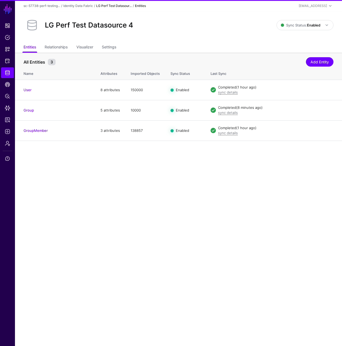
click at [101, 6] on link "LG Perf Test Datasour..." at bounding box center [114, 6] width 36 height 4
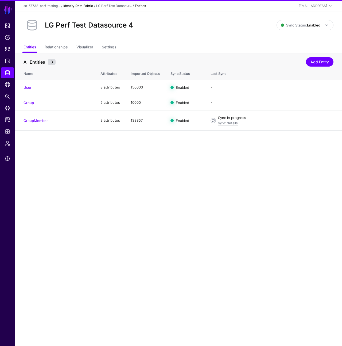
click at [86, 5] on link "Identity Data Fabric" at bounding box center [78, 6] width 30 height 4
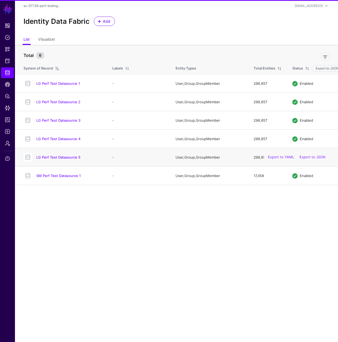
click at [71, 161] on div "LG Perf Test Datasource 5" at bounding box center [62, 157] width 82 height 9
click at [72, 157] on link "LG Perf Test Datasource 5" at bounding box center [58, 157] width 44 height 4
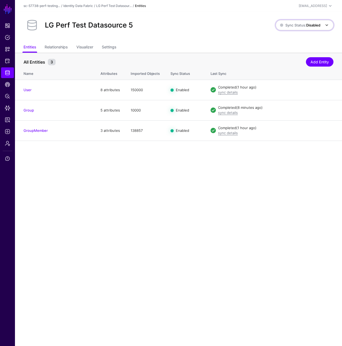
click at [298, 24] on span "Sync Status: Disabled" at bounding box center [300, 25] width 40 height 4
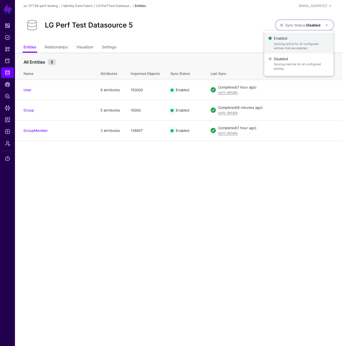
click at [299, 42] on span "Syncing active for all configured entities that are enabled" at bounding box center [301, 46] width 55 height 9
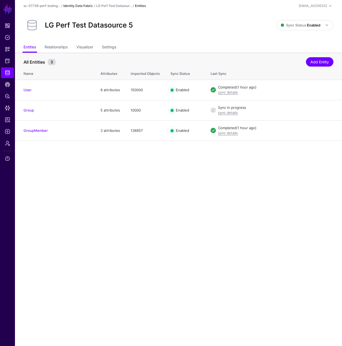
click at [89, 5] on link "Identity Data Fabric" at bounding box center [78, 6] width 30 height 4
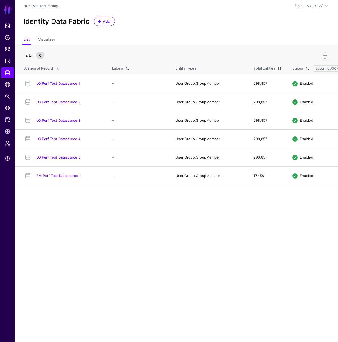
click at [258, 36] on ul "List Visualizer" at bounding box center [177, 40] width 306 height 10
click at [129, 42] on ul "List Visualizer" at bounding box center [177, 40] width 306 height 10
click at [64, 83] on link "LG Perf Test Datasource 1" at bounding box center [58, 83] width 44 height 4
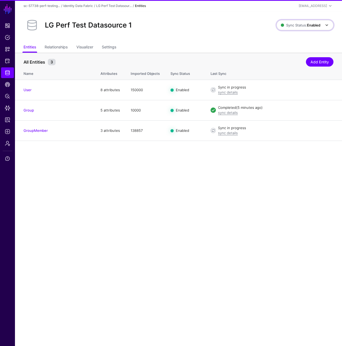
click at [298, 25] on span "Sync Status: Enabled" at bounding box center [301, 25] width 40 height 4
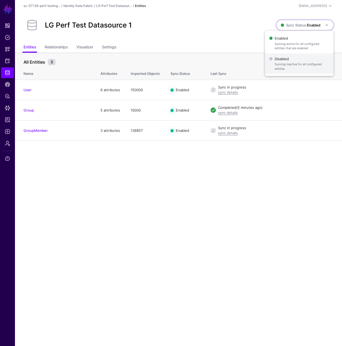
click at [295, 72] on span "Disabled Syncing inactive for all configured entities" at bounding box center [299, 63] width 60 height 17
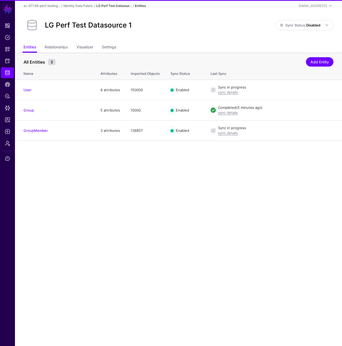
click at [102, 5] on link "LG Perf Test Datasour..." at bounding box center [114, 6] width 36 height 4
click at [91, 6] on link "Identity Data Fabric" at bounding box center [78, 6] width 30 height 4
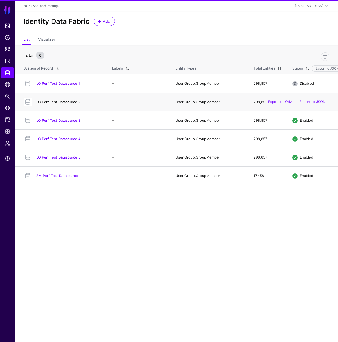
click at [75, 101] on link "LG Perf Test Datasource 2" at bounding box center [58, 102] width 44 height 4
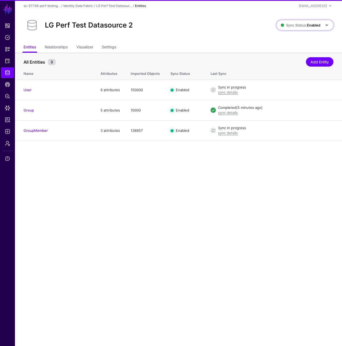
click at [302, 26] on span "Sync Status: Enabled" at bounding box center [301, 25] width 40 height 4
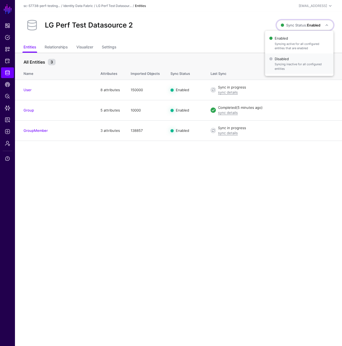
drag, startPoint x: 294, startPoint y: 60, endPoint x: 281, endPoint y: 56, distance: 14.1
click at [294, 60] on span "Disabled Syncing inactive for all configured entities" at bounding box center [299, 63] width 60 height 17
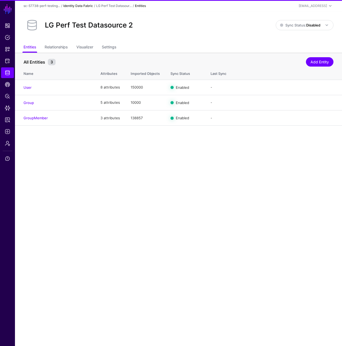
click at [92, 6] on link "Identity Data Fabric" at bounding box center [78, 6] width 30 height 4
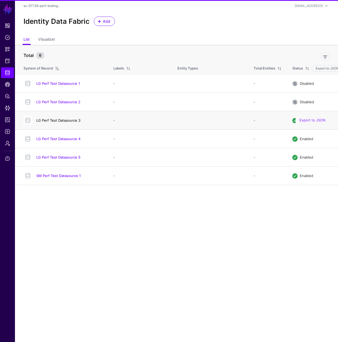
click at [60, 121] on link "LG Perf Test Datasource 3" at bounding box center [58, 120] width 44 height 4
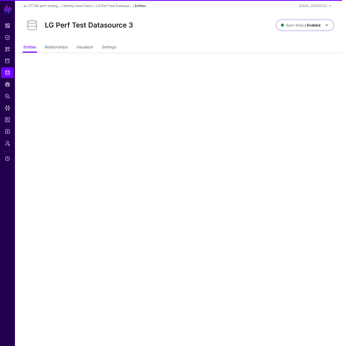
click at [294, 21] on link "Sync Status: Enabled" at bounding box center [304, 25] width 57 height 10
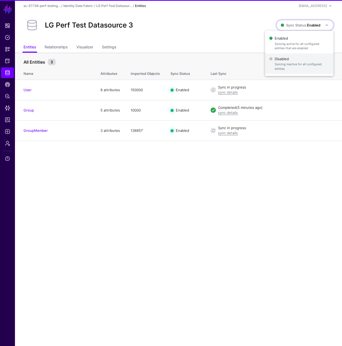
click at [296, 64] on span "Syncing inactive for all configured entities" at bounding box center [302, 66] width 54 height 9
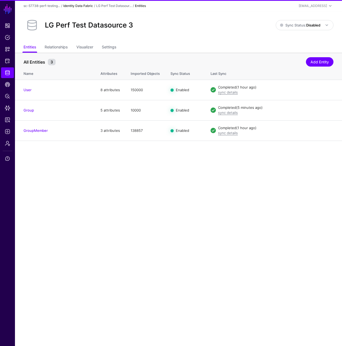
click at [88, 5] on link "Identity Data Fabric" at bounding box center [78, 6] width 30 height 4
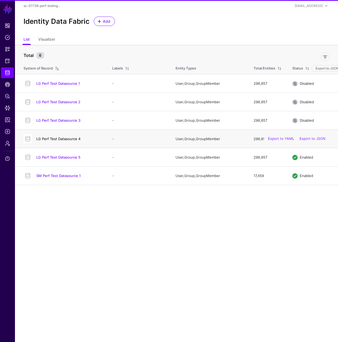
click at [65, 139] on link "LG Perf Test Datasource 4" at bounding box center [58, 139] width 44 height 4
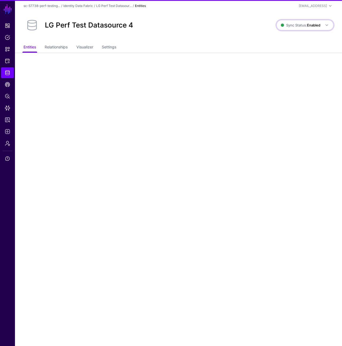
click at [284, 26] on span "Sync Status: Enabled" at bounding box center [301, 25] width 40 height 4
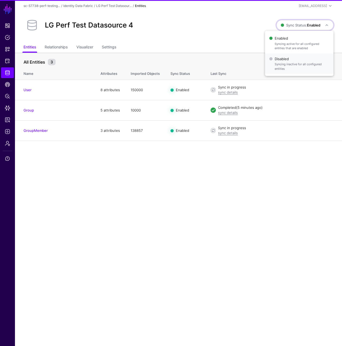
drag, startPoint x: 284, startPoint y: 67, endPoint x: 166, endPoint y: 31, distance: 123.4
click at [284, 66] on span "Syncing inactive for all configured entities" at bounding box center [302, 66] width 54 height 9
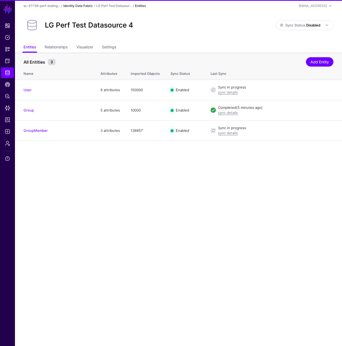
click at [87, 6] on link "Identity Data Fabric" at bounding box center [78, 6] width 30 height 4
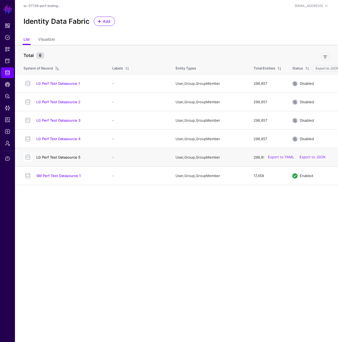
click at [71, 157] on link "LG Perf Test Datasource 5" at bounding box center [58, 157] width 44 height 4
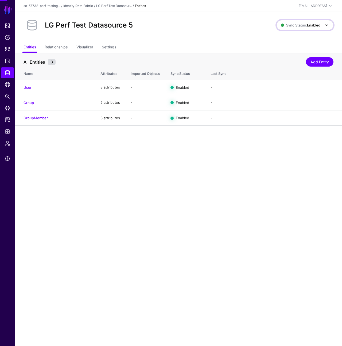
click at [306, 29] on link "Sync Status: Enabled" at bounding box center [304, 25] width 57 height 10
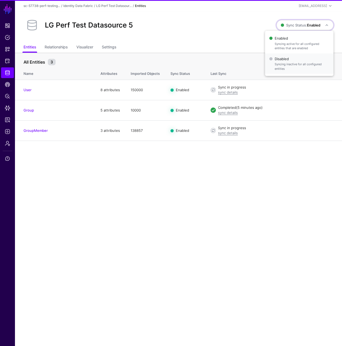
drag, startPoint x: 299, startPoint y: 60, endPoint x: 231, endPoint y: 37, distance: 72.2
click at [299, 60] on span "Disabled Syncing inactive for all configured entities" at bounding box center [299, 63] width 60 height 17
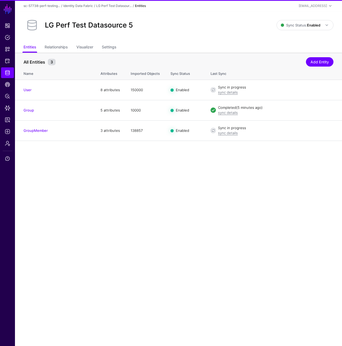
click at [194, 30] on div "LG Perf Test Datasource 5" at bounding box center [149, 25] width 257 height 17
click at [87, 5] on link "Identity Data Fabric" at bounding box center [78, 6] width 30 height 4
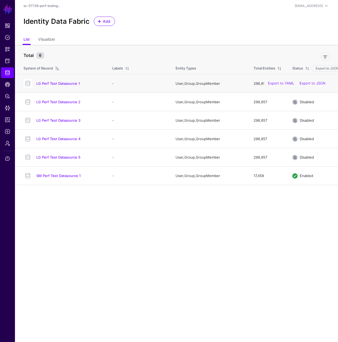
click at [34, 83] on div "LG Perf Test Datasource 1" at bounding box center [68, 83] width 69 height 5
click at [42, 84] on link "LG Perf Test Datasource 1" at bounding box center [58, 83] width 44 height 4
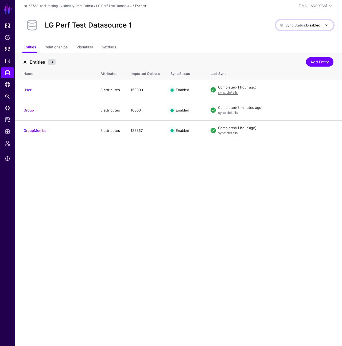
click at [299, 24] on span "Sync Status: Disabled" at bounding box center [300, 25] width 40 height 4
drag, startPoint x: 294, startPoint y: 36, endPoint x: 267, endPoint y: 27, distance: 28.2
click at [294, 36] on span "Enabled Syncing active for all configured entities that are enabled" at bounding box center [298, 42] width 61 height 17
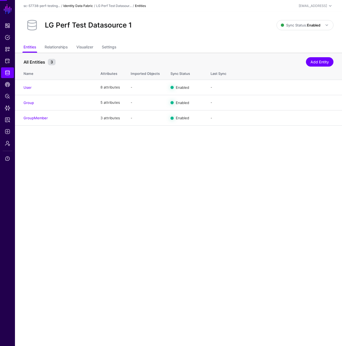
click at [88, 6] on link "Identity Data Fabric" at bounding box center [78, 6] width 30 height 4
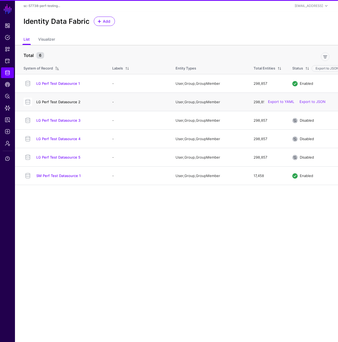
click at [61, 101] on link "LG Perf Test Datasource 2" at bounding box center [58, 102] width 44 height 4
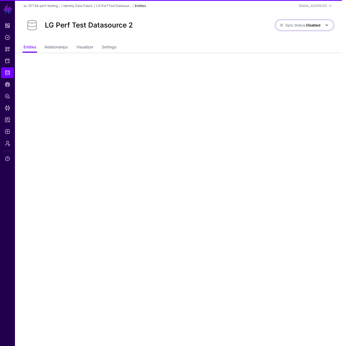
click at [305, 26] on span "Sync Status: Disabled" at bounding box center [300, 25] width 40 height 4
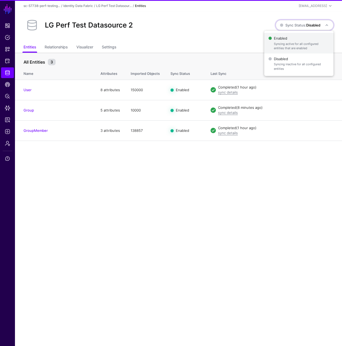
click at [287, 42] on span "Syncing active for all configured entities that are enabled" at bounding box center [301, 46] width 55 height 9
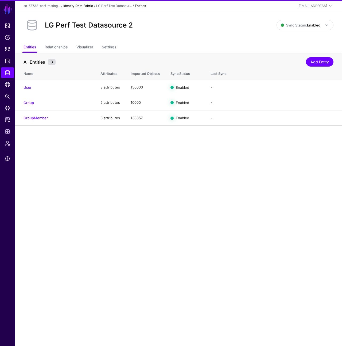
click at [81, 5] on link "Identity Data Fabric" at bounding box center [78, 6] width 30 height 4
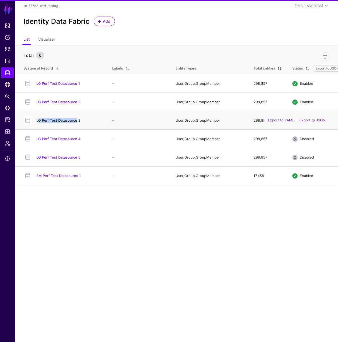
click at [75, 118] on h4 "LG Perf Test Datasource 3" at bounding box center [68, 120] width 65 height 5
click at [74, 120] on link "LG Perf Test Datasource 3" at bounding box center [58, 120] width 44 height 4
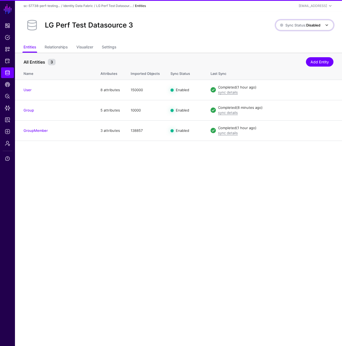
click at [298, 25] on span "Sync Status: Disabled" at bounding box center [300, 25] width 40 height 4
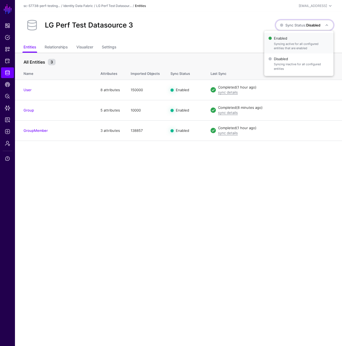
click at [294, 40] on span "Enabled Syncing active for all configured entities that are enabled" at bounding box center [298, 42] width 61 height 17
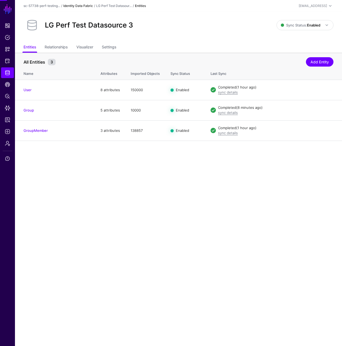
click at [87, 6] on link "Identity Data Fabric" at bounding box center [78, 6] width 30 height 4
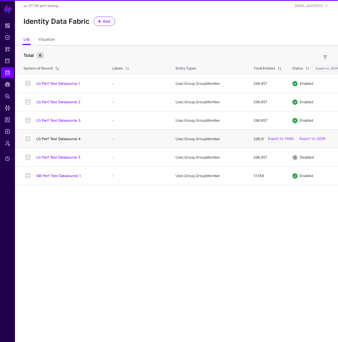
click at [65, 139] on link "LG Perf Test Datasource 4" at bounding box center [58, 139] width 44 height 4
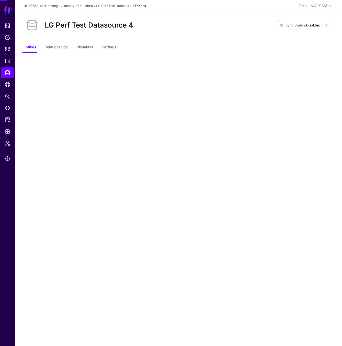
click at [304, 31] on div "LG Perf Test Datasource 4 Sync Status: Disabled Enabled Syncing active for all …" at bounding box center [179, 25] width 310 height 17
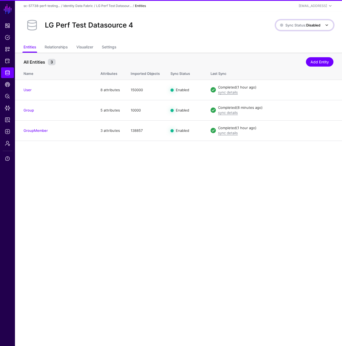
click at [302, 25] on span "Sync Status: Disabled" at bounding box center [300, 25] width 40 height 4
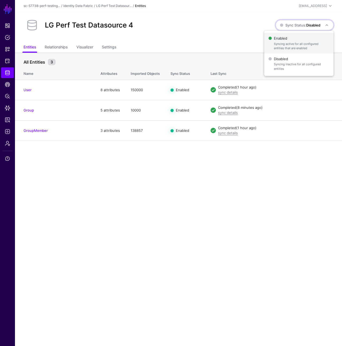
click at [302, 36] on span "Enabled Syncing active for all configured entities that are enabled" at bounding box center [298, 42] width 61 height 17
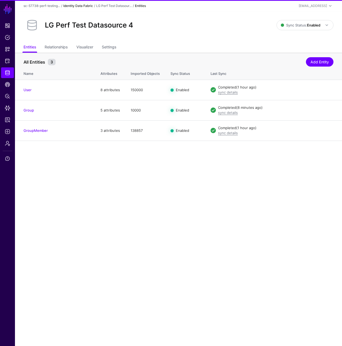
click at [87, 5] on link "Identity Data Fabric" at bounding box center [78, 6] width 30 height 4
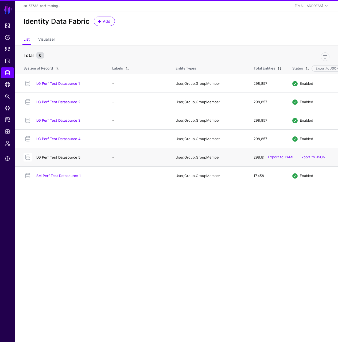
click at [67, 158] on link "LG Perf Test Datasource 5" at bounding box center [58, 157] width 44 height 4
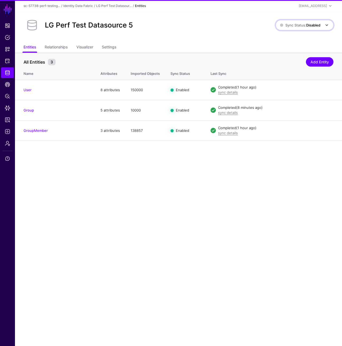
click at [295, 22] on span "Sync Status: Disabled" at bounding box center [300, 25] width 40 height 6
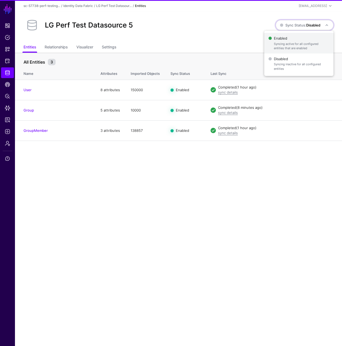
click at [296, 37] on span "Enabled Syncing active for all configured entities that are enabled" at bounding box center [298, 42] width 61 height 17
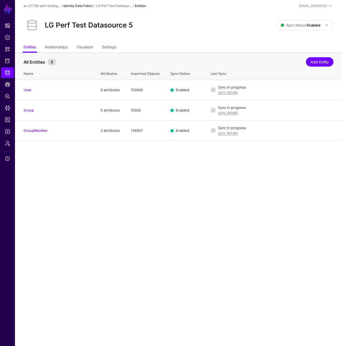
click at [91, 7] on link "Identity Data Fabric" at bounding box center [78, 6] width 30 height 4
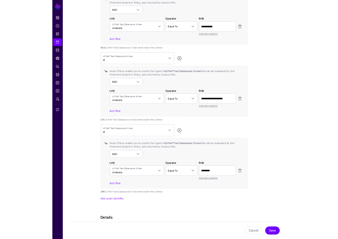
scroll to position [761, 0]
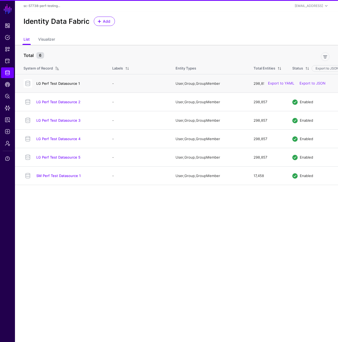
click at [77, 85] on link "LG Perf Test Datasource 1" at bounding box center [58, 83] width 44 height 4
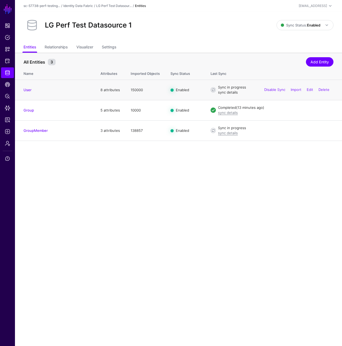
click at [231, 94] on link "sync details" at bounding box center [228, 92] width 20 height 4
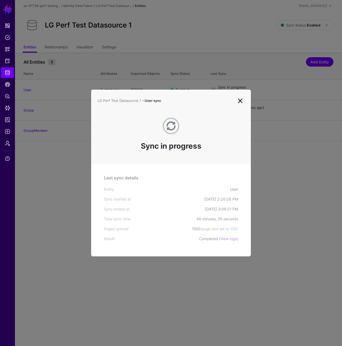
click at [231, 65] on ngb-modal-window "LG Perf Test Datasource 1 > User sync Sync in progress Last sync details Entity…" at bounding box center [171, 173] width 342 height 346
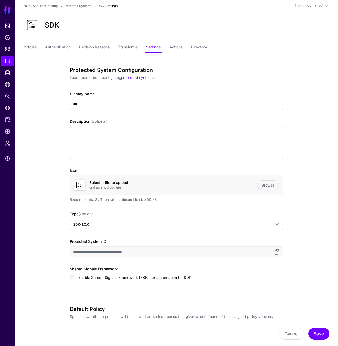
scroll to position [694, 0]
